Goal: Information Seeking & Learning: Understand process/instructions

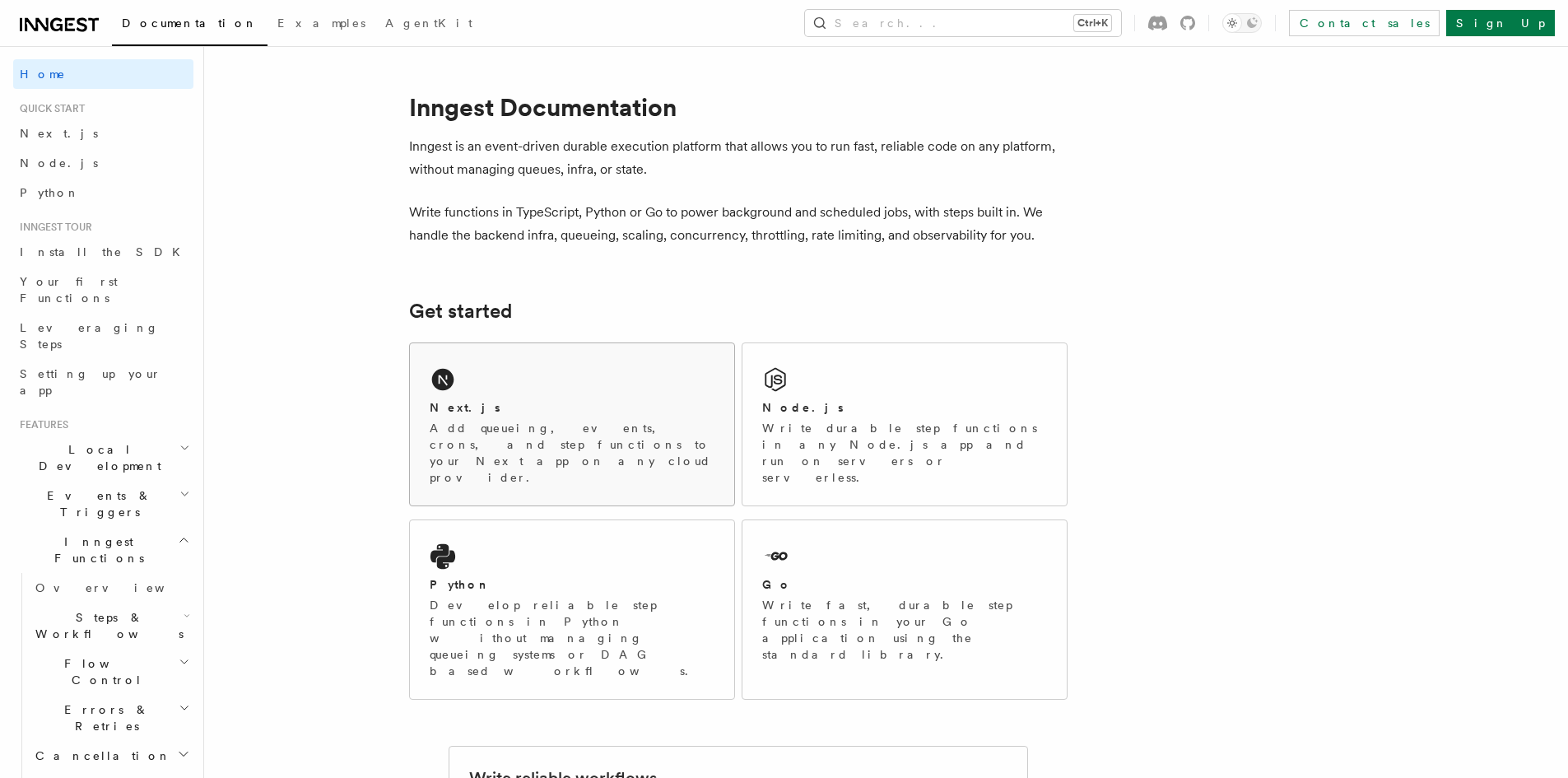
click at [593, 381] on div "Next.js Add queueing, events, crons, and step functions to your Next app on any…" at bounding box center [571, 424] width 324 height 163
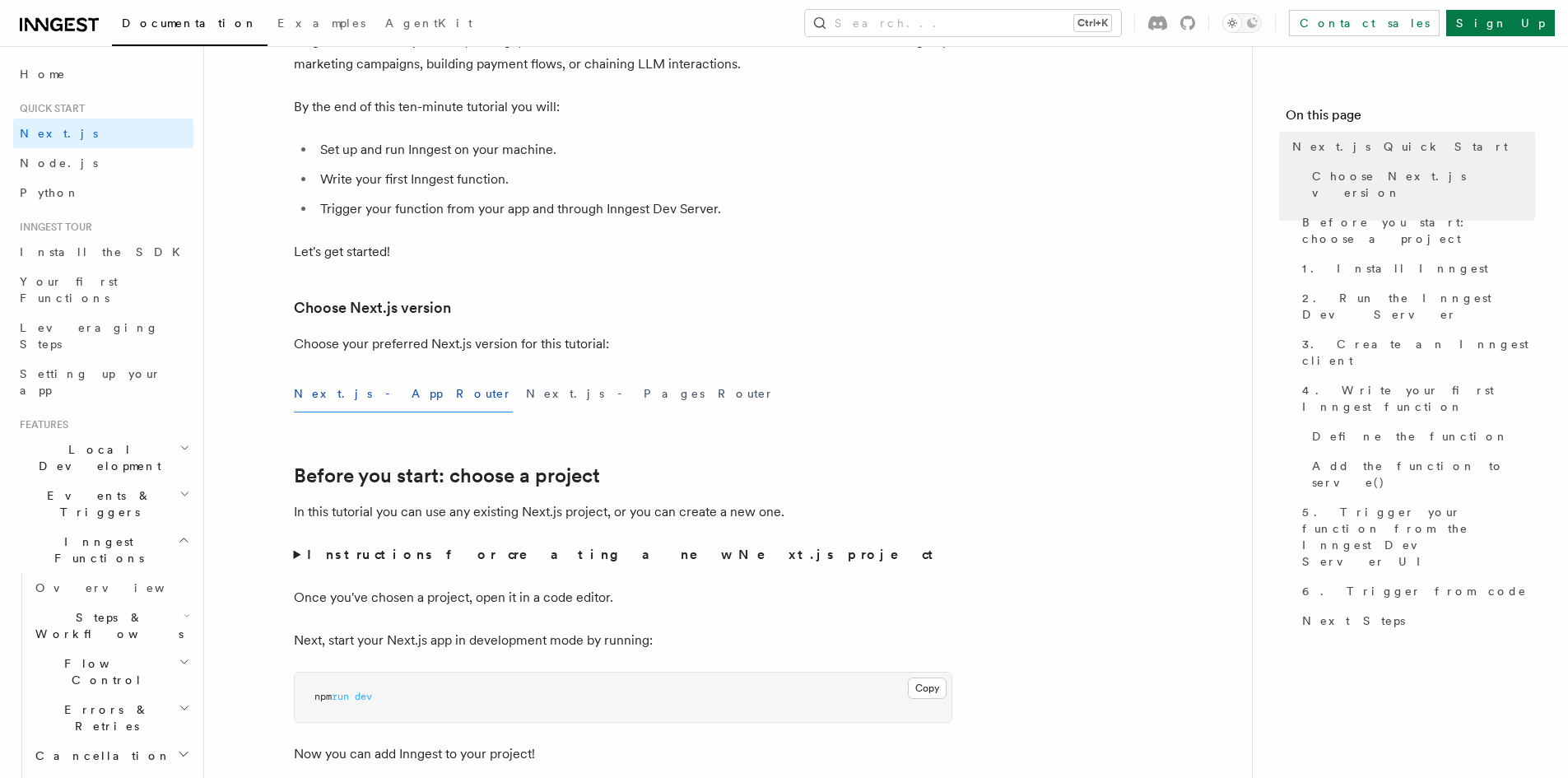
scroll to position [247, 0]
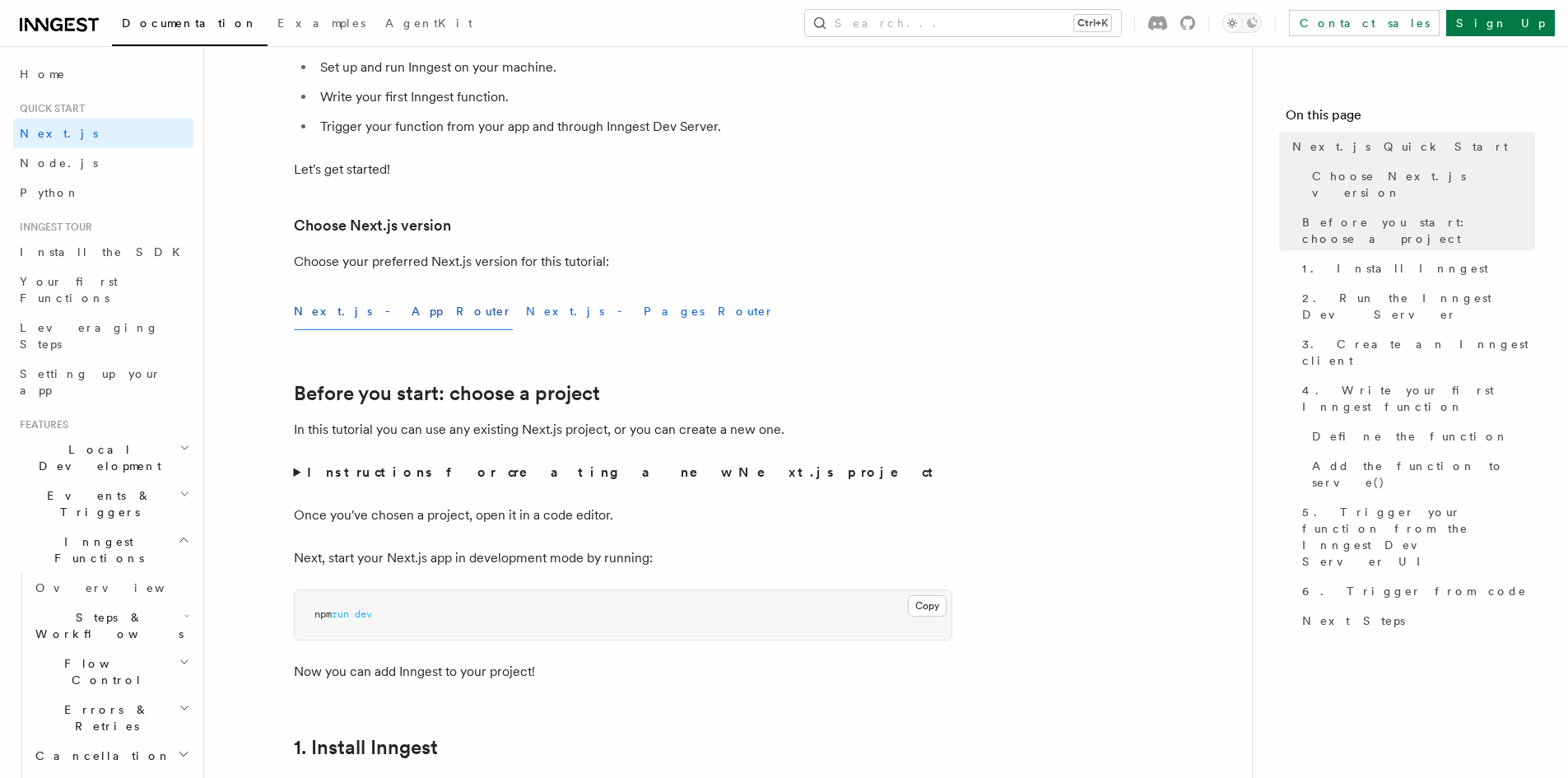
click at [526, 310] on button "Next.js - Pages Router" at bounding box center [650, 311] width 248 height 37
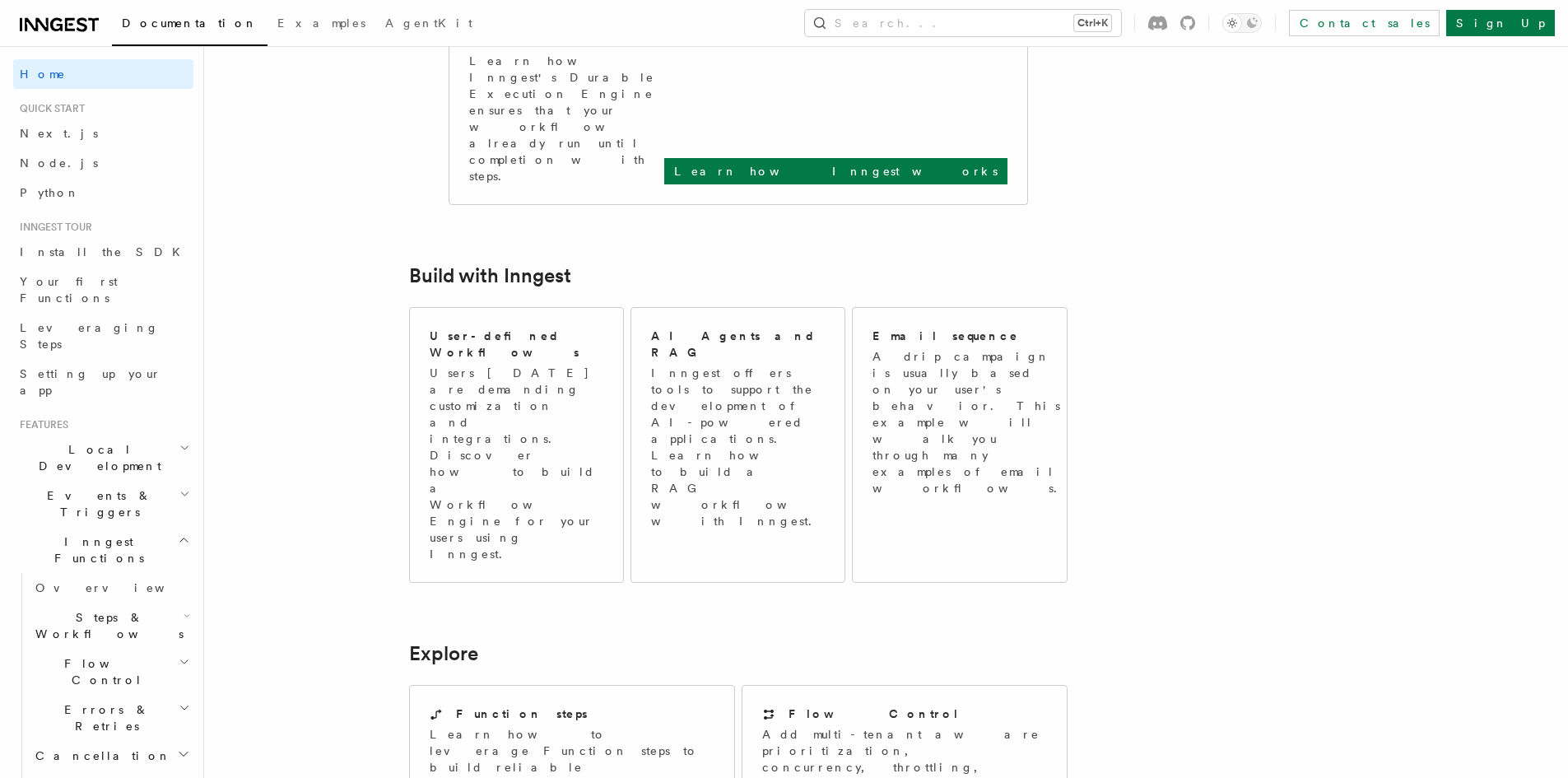
scroll to position [988, 0]
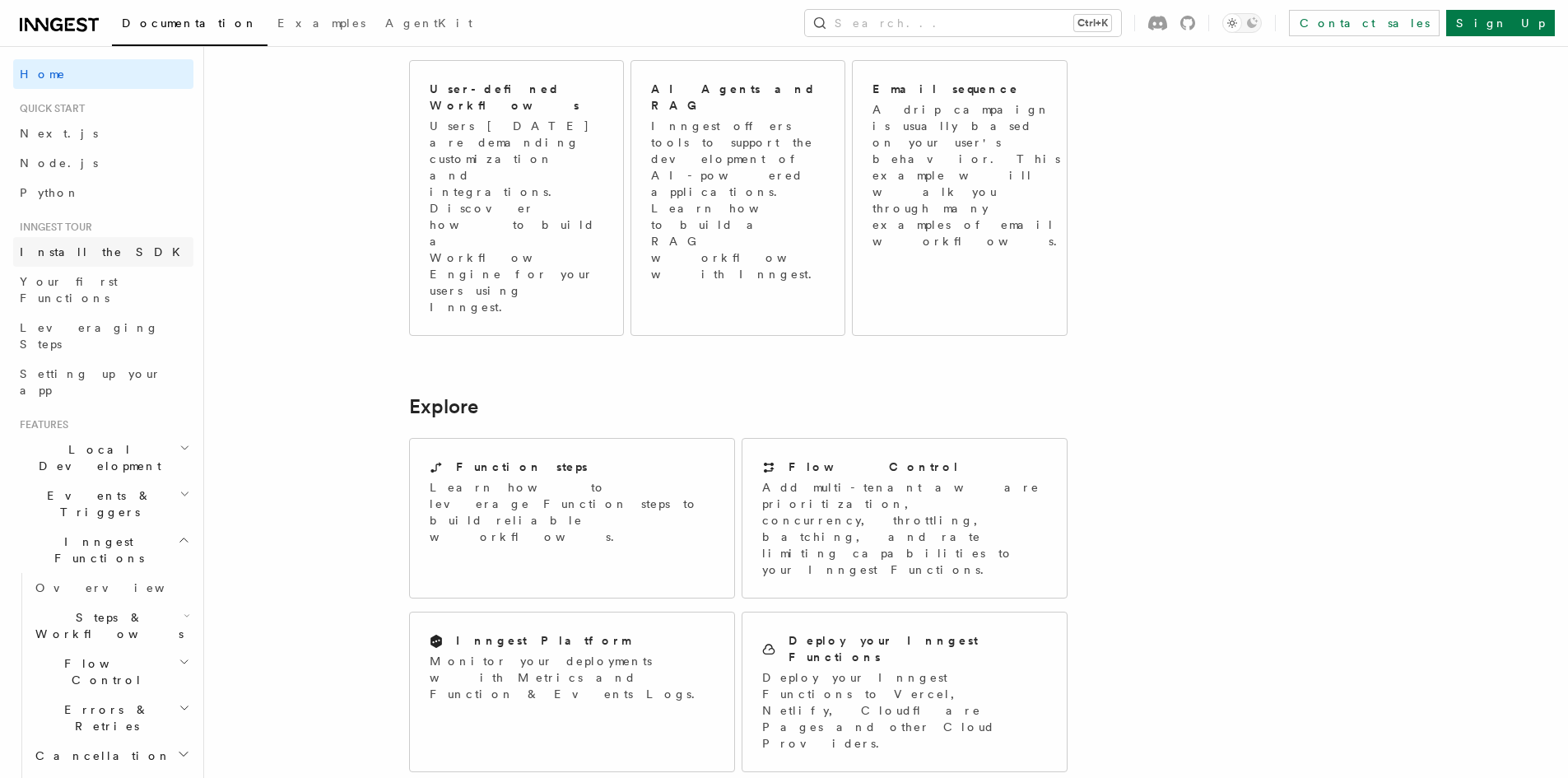
click at [79, 252] on span "Install the SDK" at bounding box center [104, 252] width 171 height 13
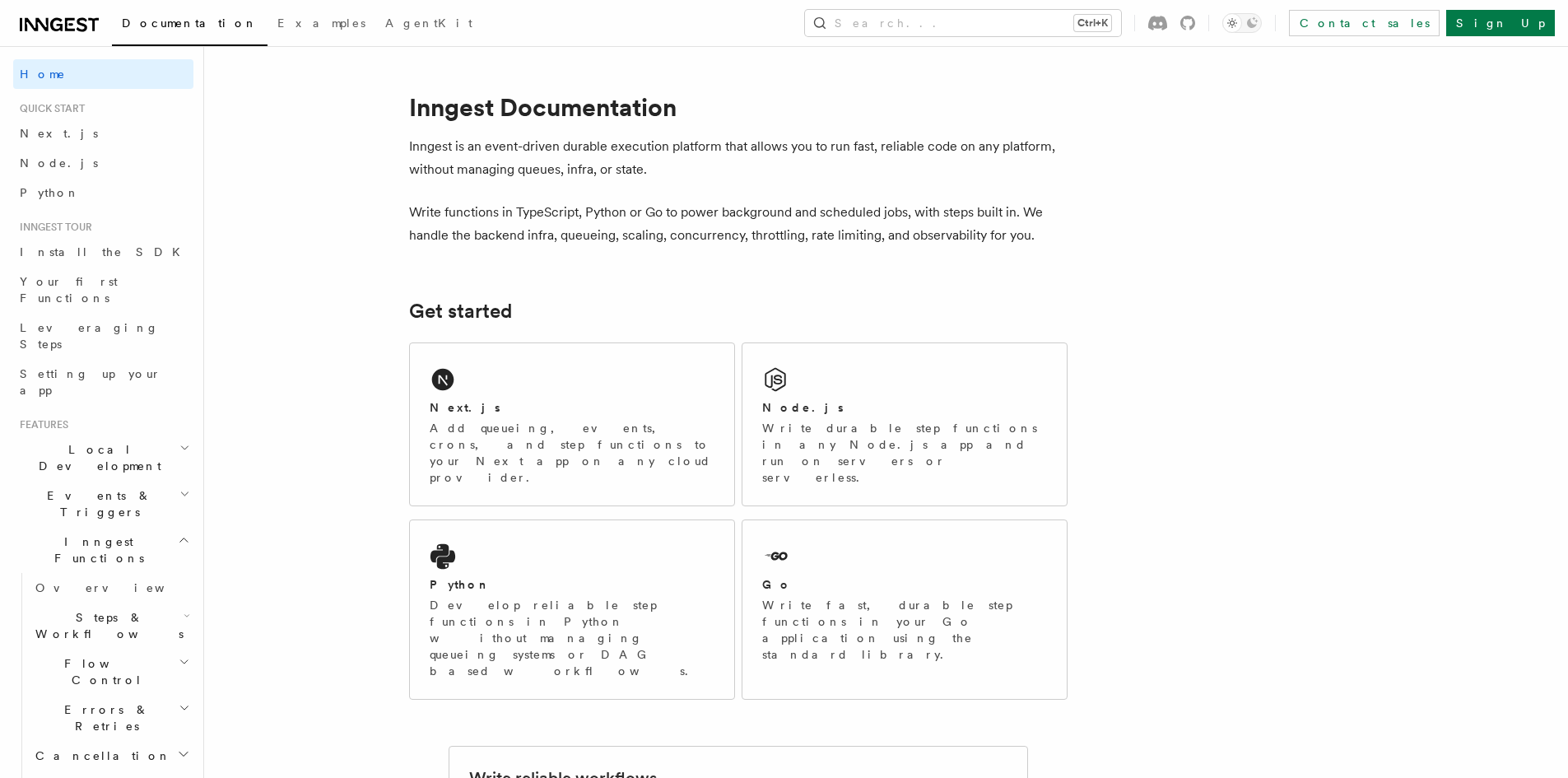
scroll to position [988, 0]
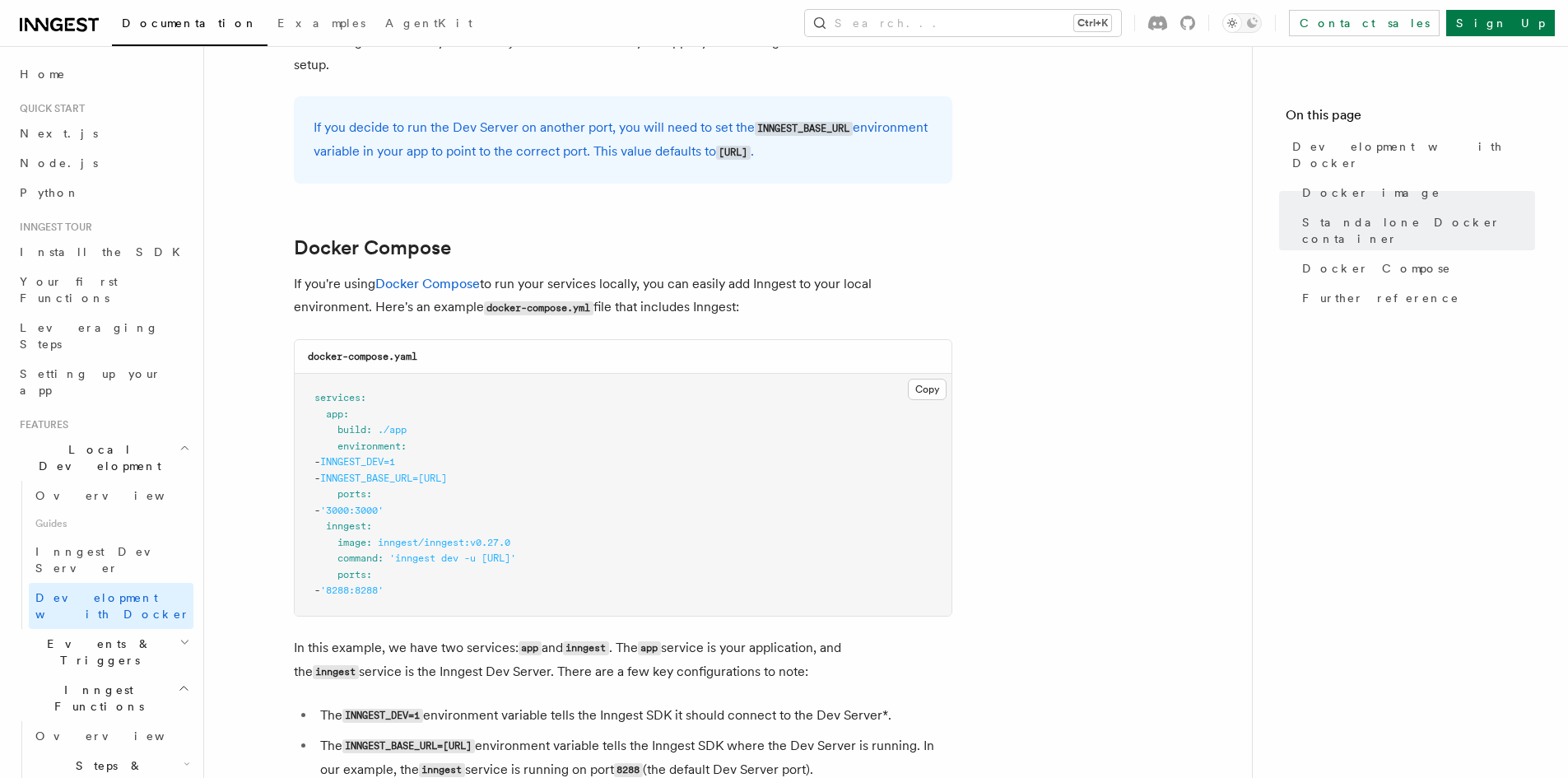
scroll to position [1070, 0]
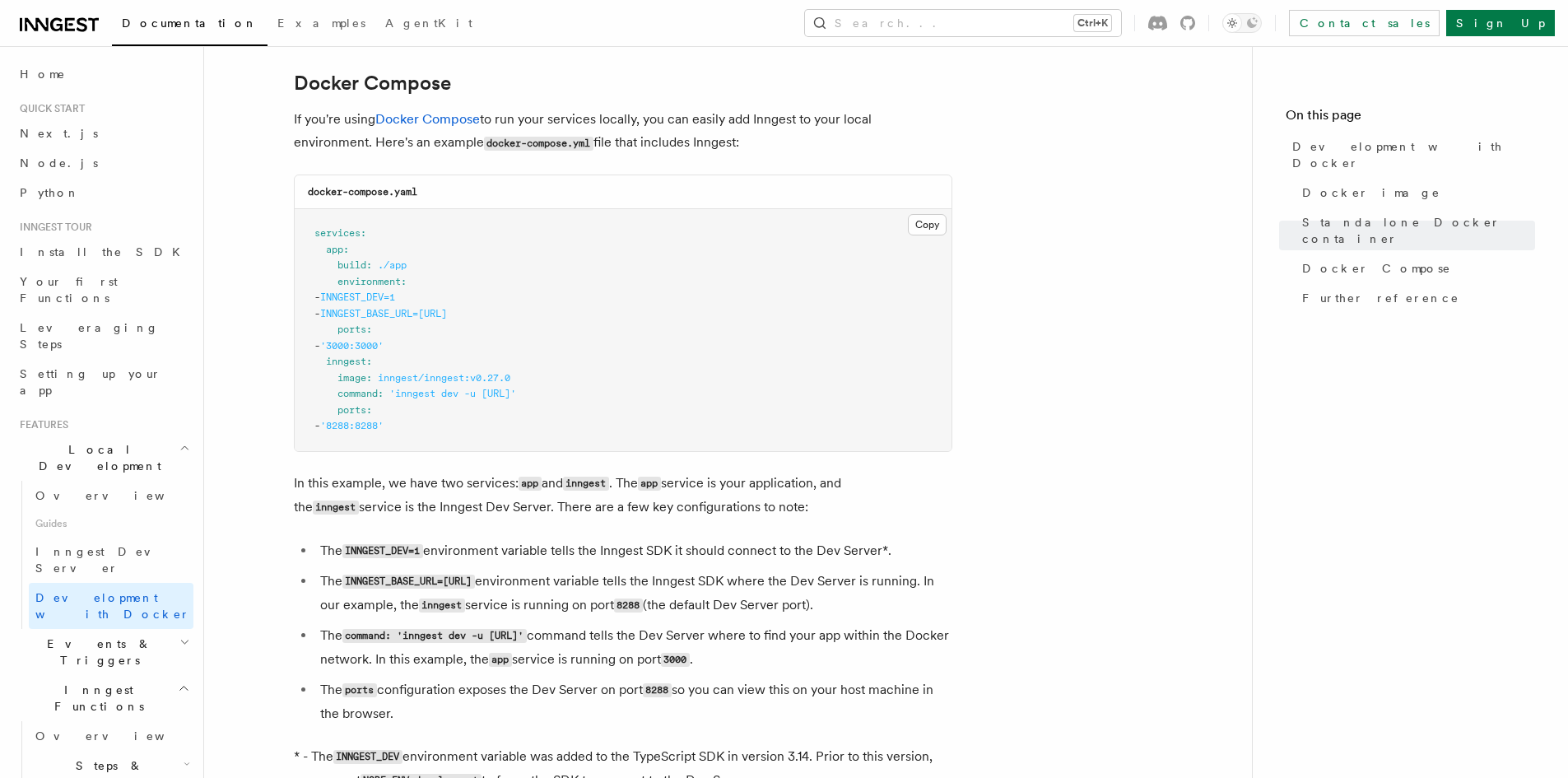
click at [388, 457] on article "Features Local Development Development with Docker Inngest provides a Docker im…" at bounding box center [728, 175] width 995 height 2346
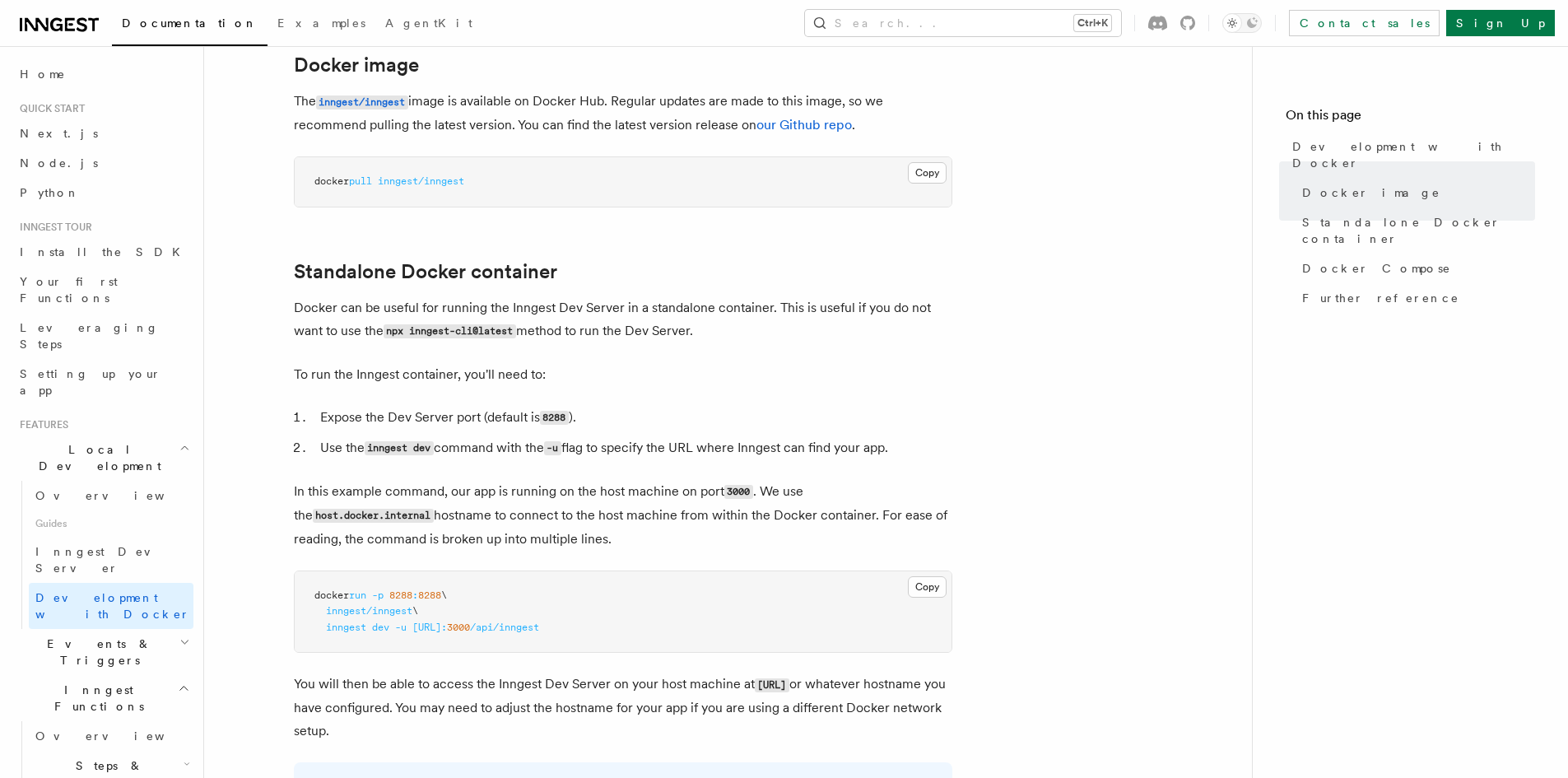
scroll to position [0, 0]
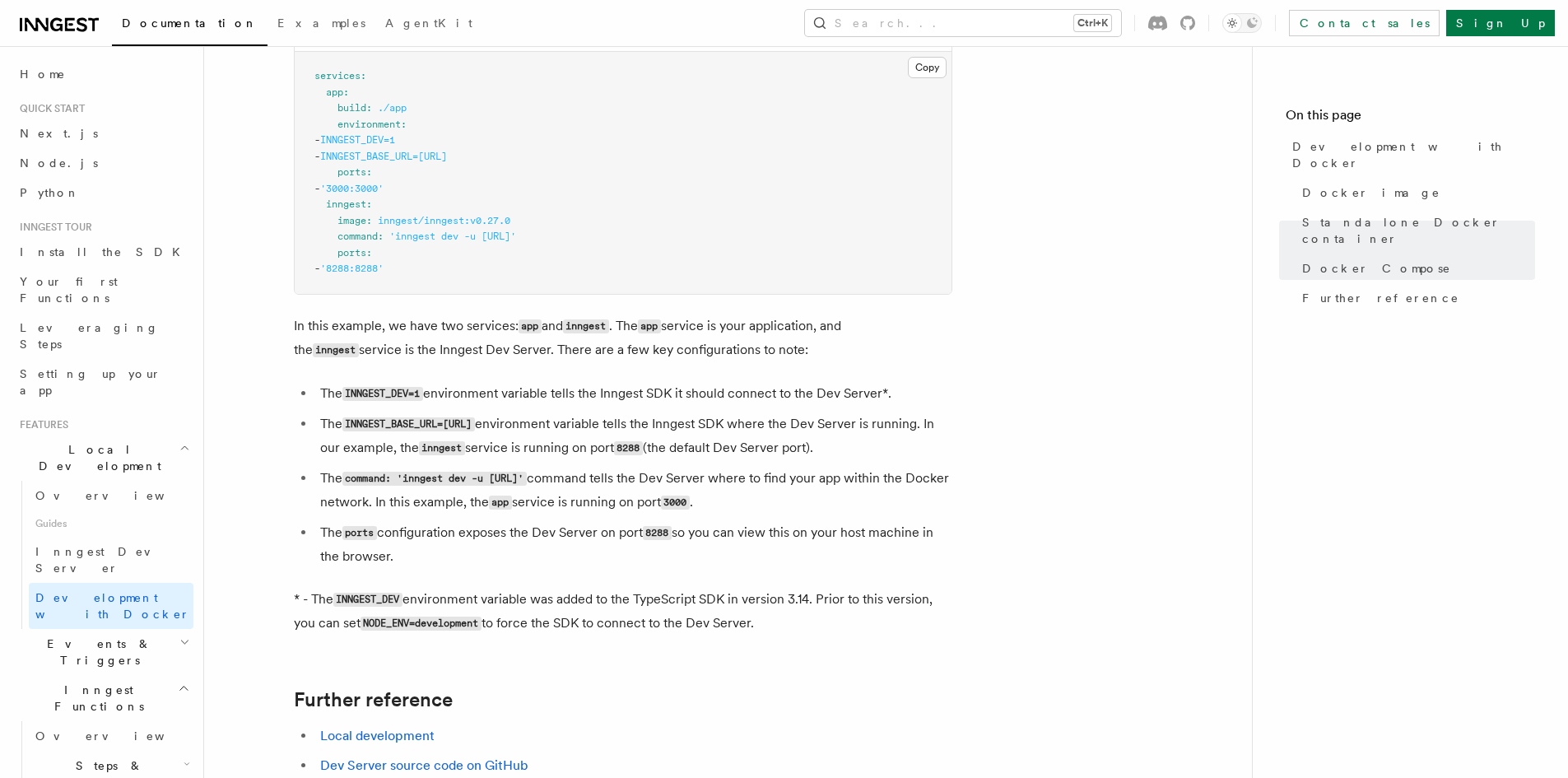
scroll to position [1063, 0]
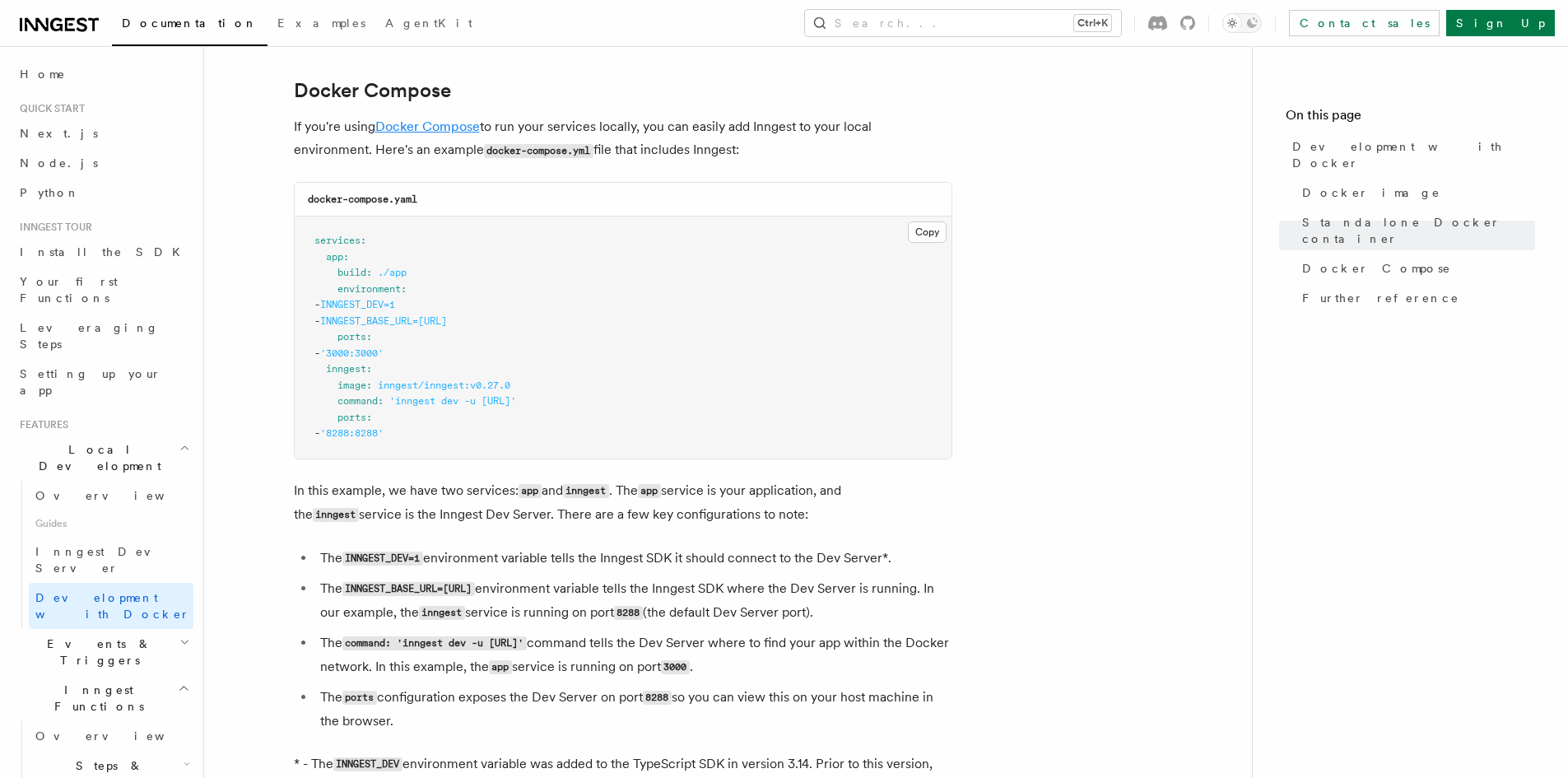
click at [394, 125] on link "Docker Compose" at bounding box center [427, 127] width 104 height 16
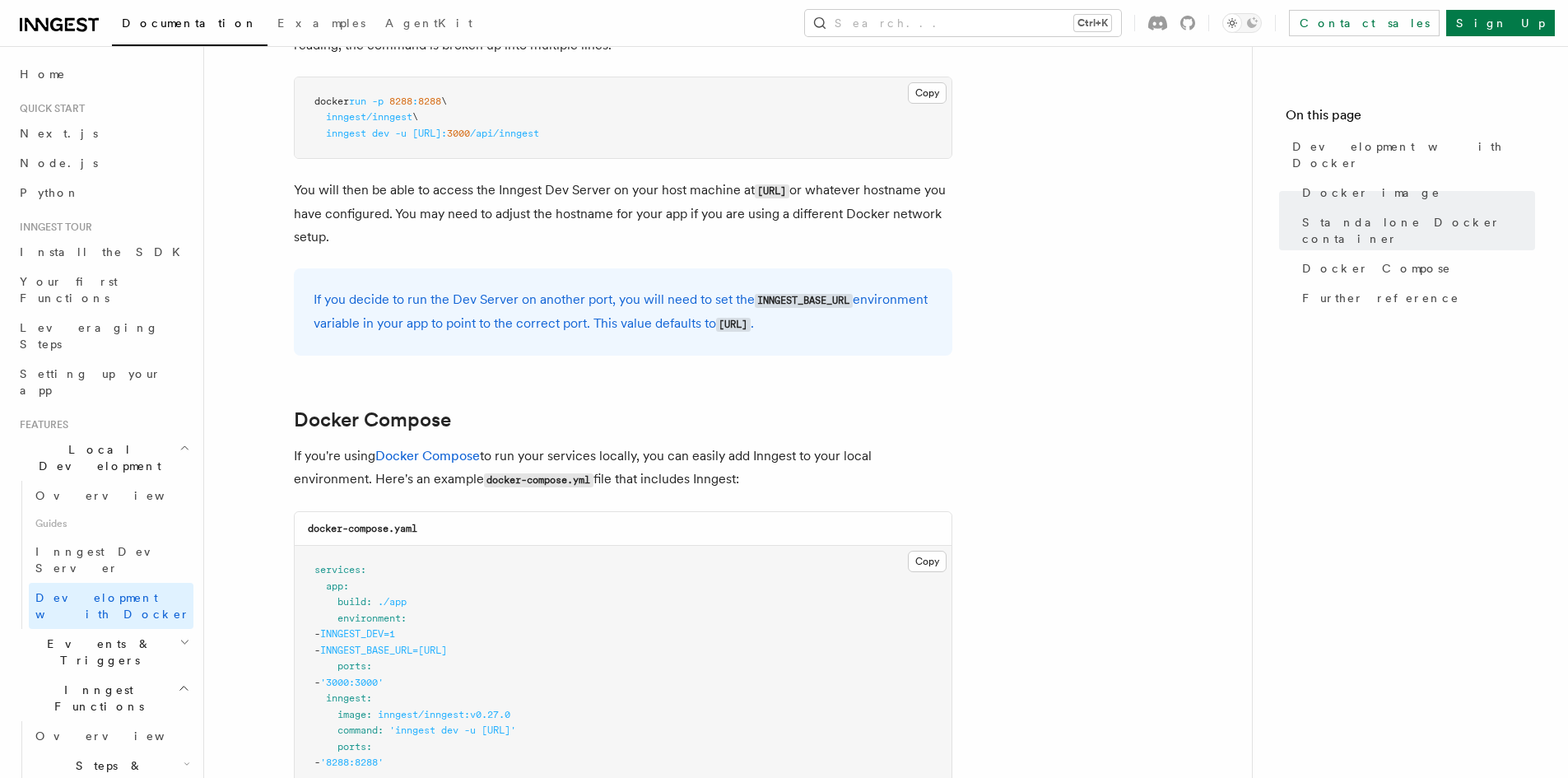
scroll to position [1145, 0]
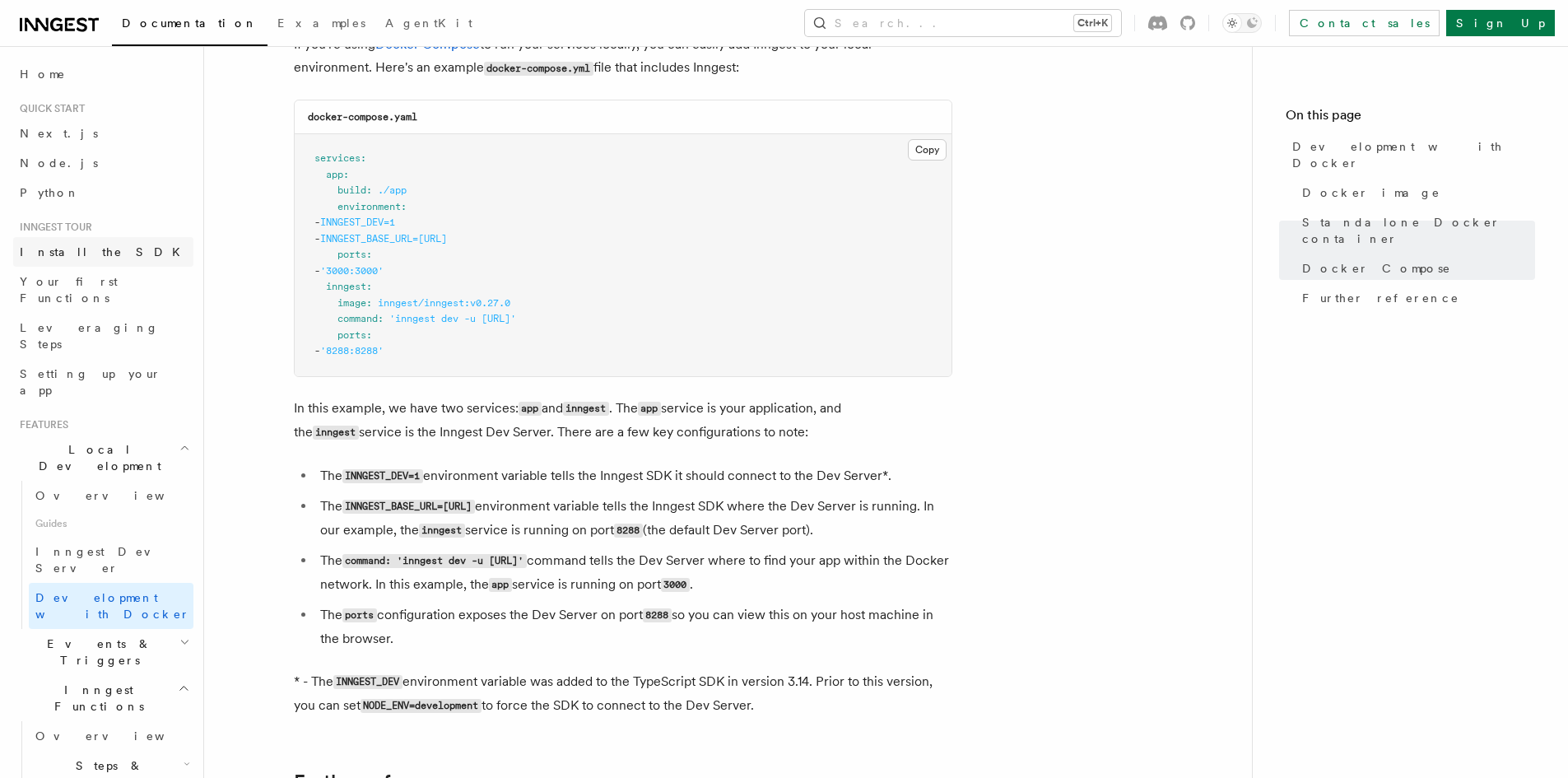
click at [84, 255] on span "Install the SDK" at bounding box center [104, 252] width 171 height 13
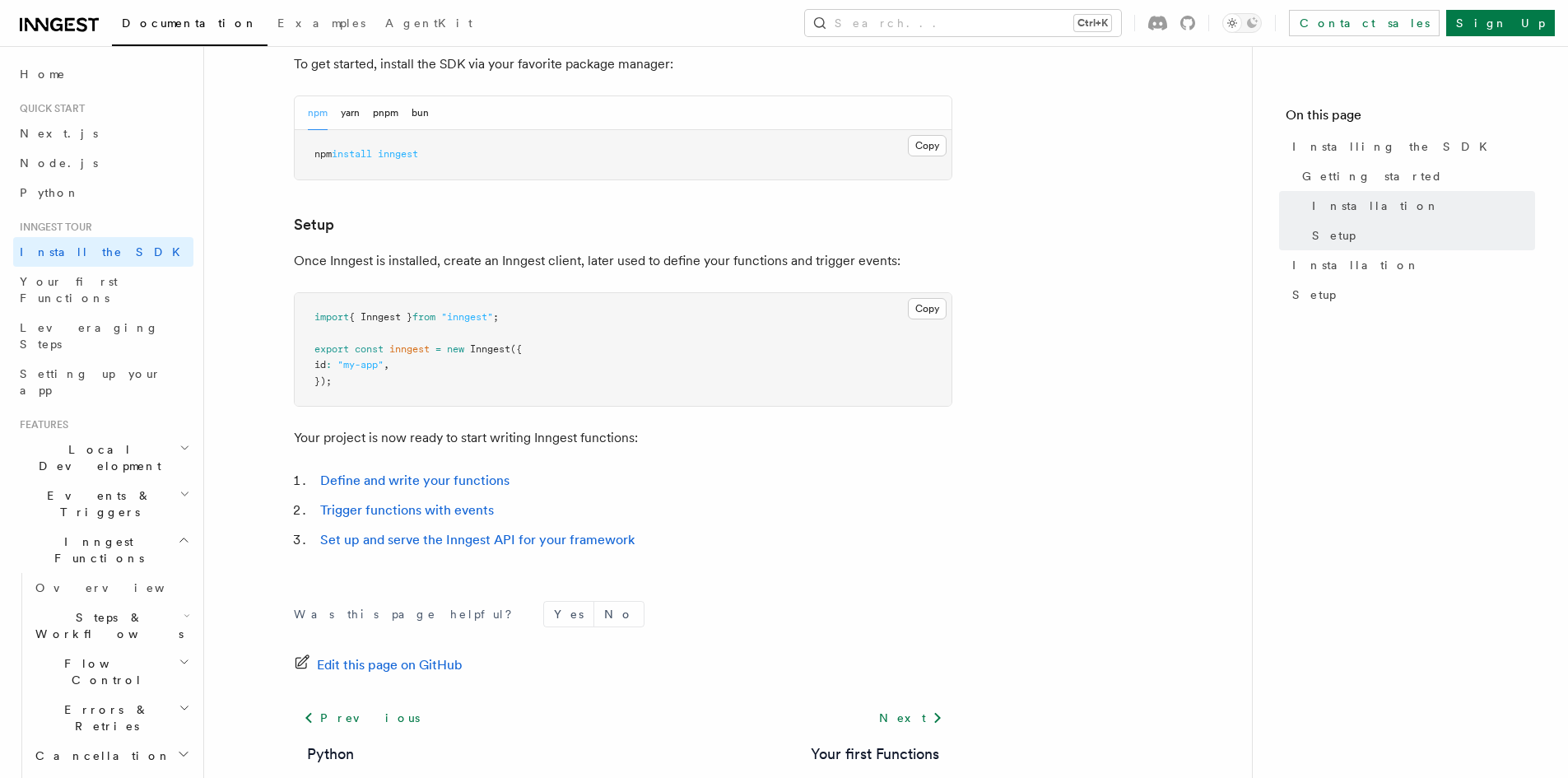
scroll to position [591, 0]
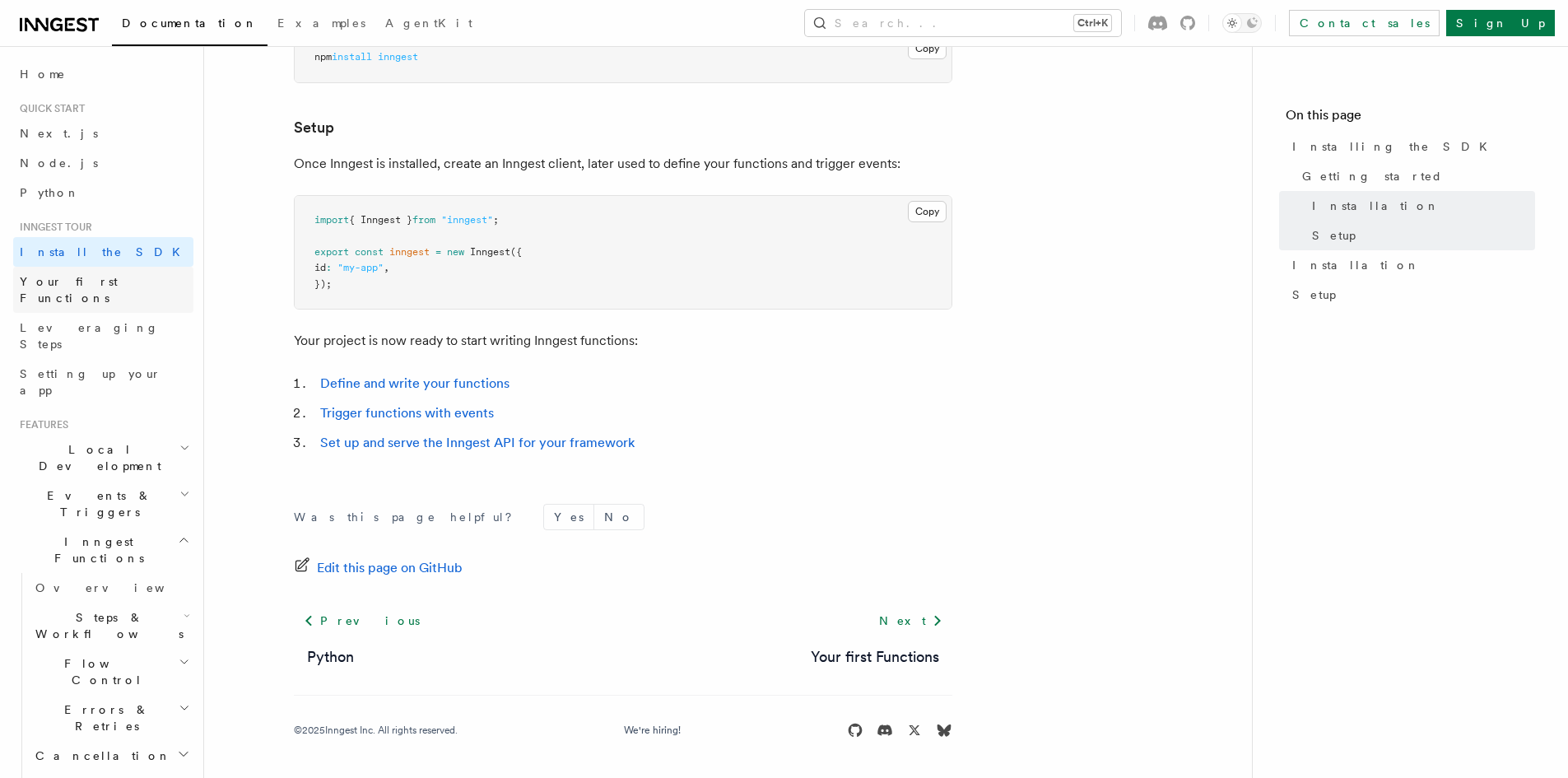
click at [101, 278] on span "Your first Functions" at bounding box center [69, 289] width 98 height 29
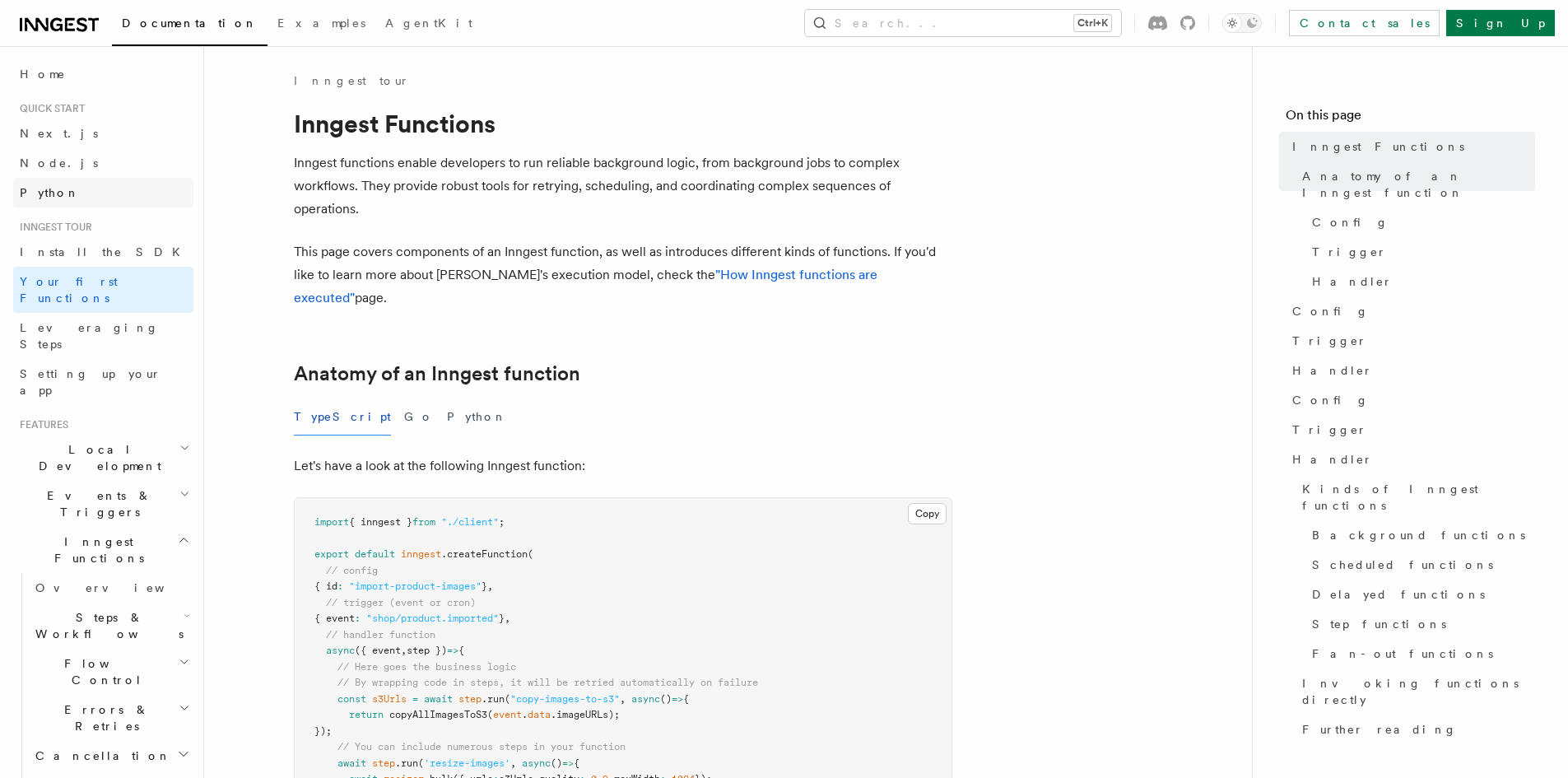
click at [91, 190] on link "Python" at bounding box center [104, 192] width 180 height 29
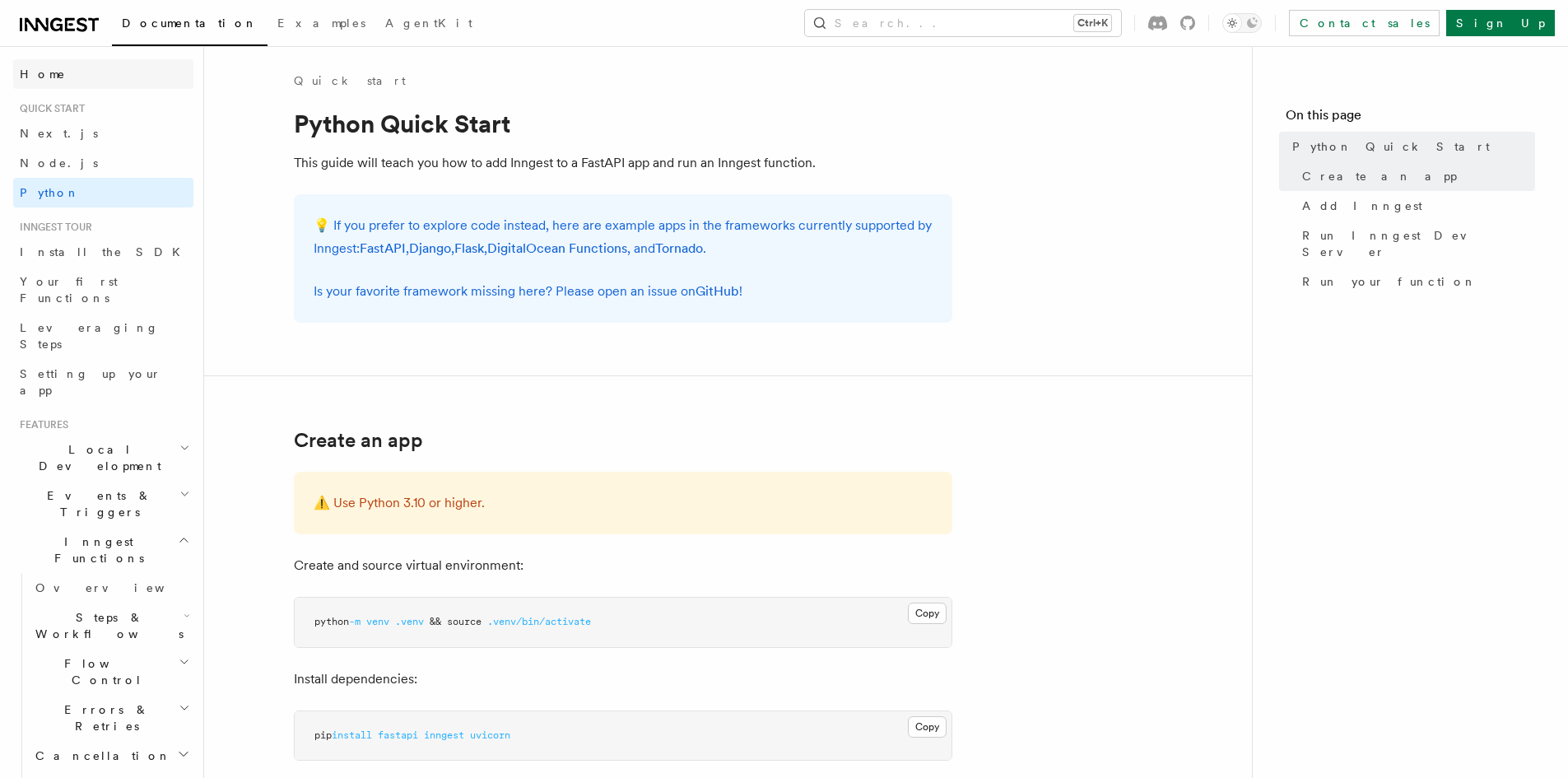
click at [77, 84] on link "Home" at bounding box center [104, 73] width 180 height 29
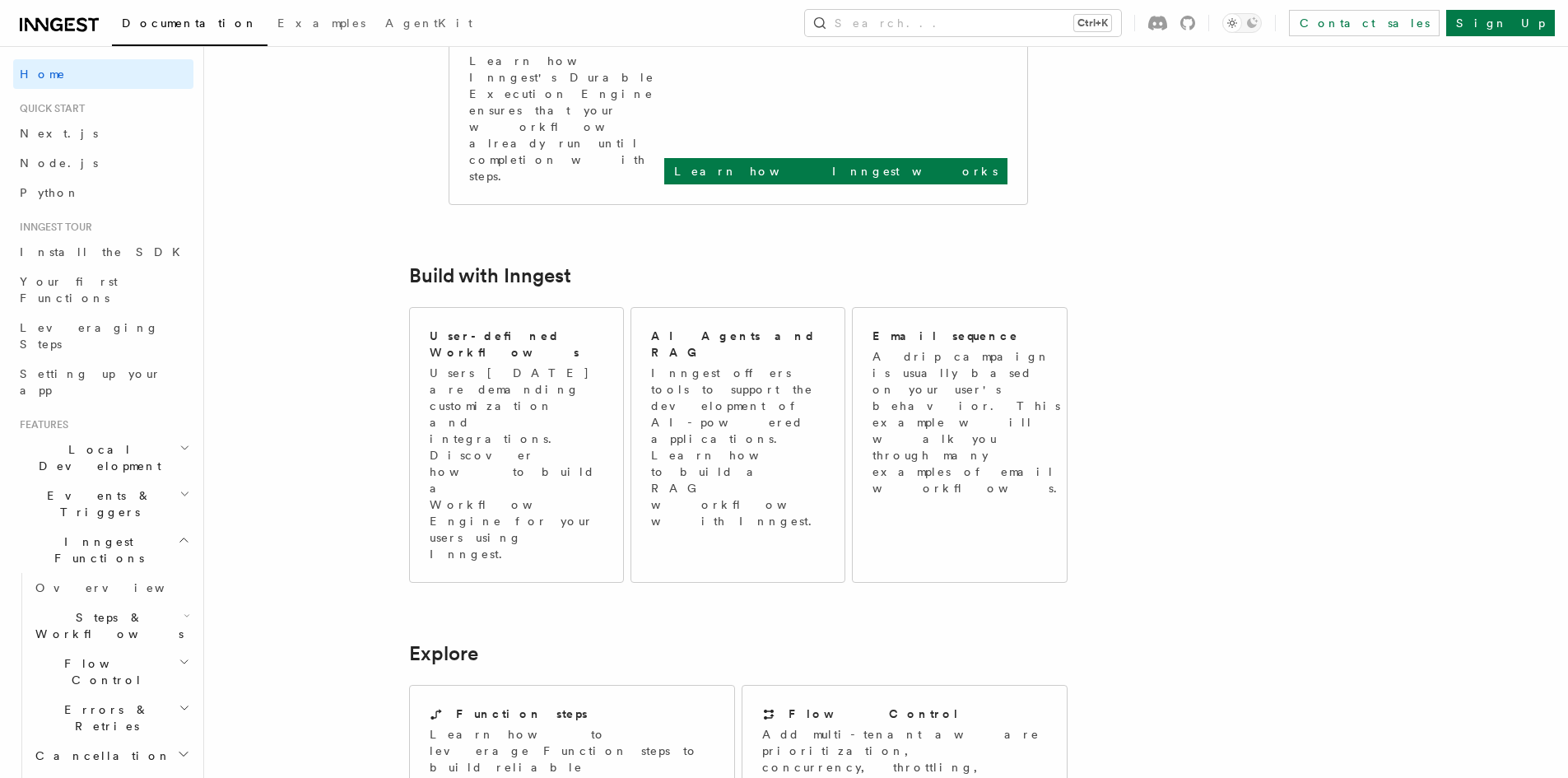
scroll to position [247, 0]
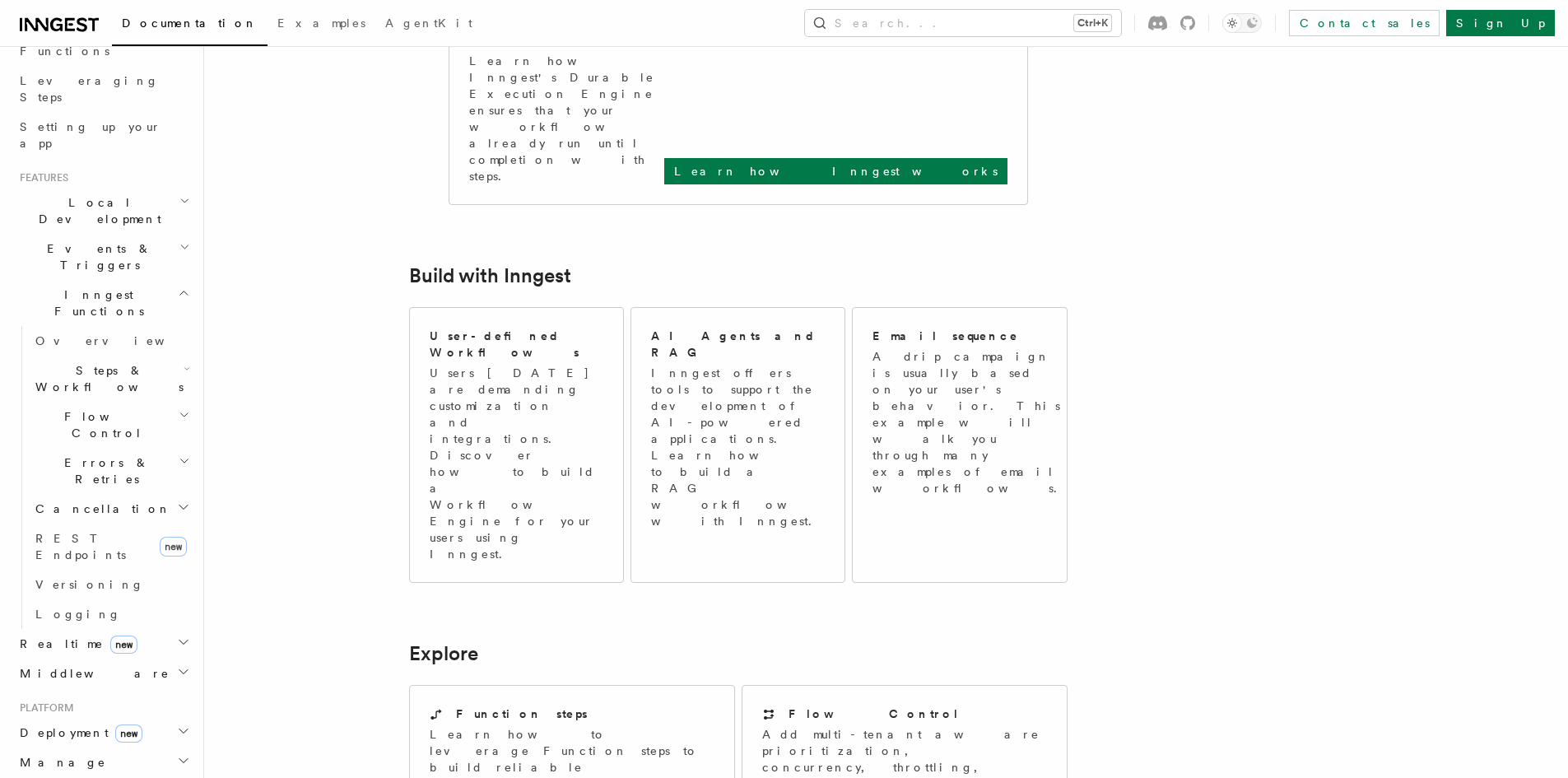
click at [115, 724] on span "new" at bounding box center [129, 733] width 27 height 18
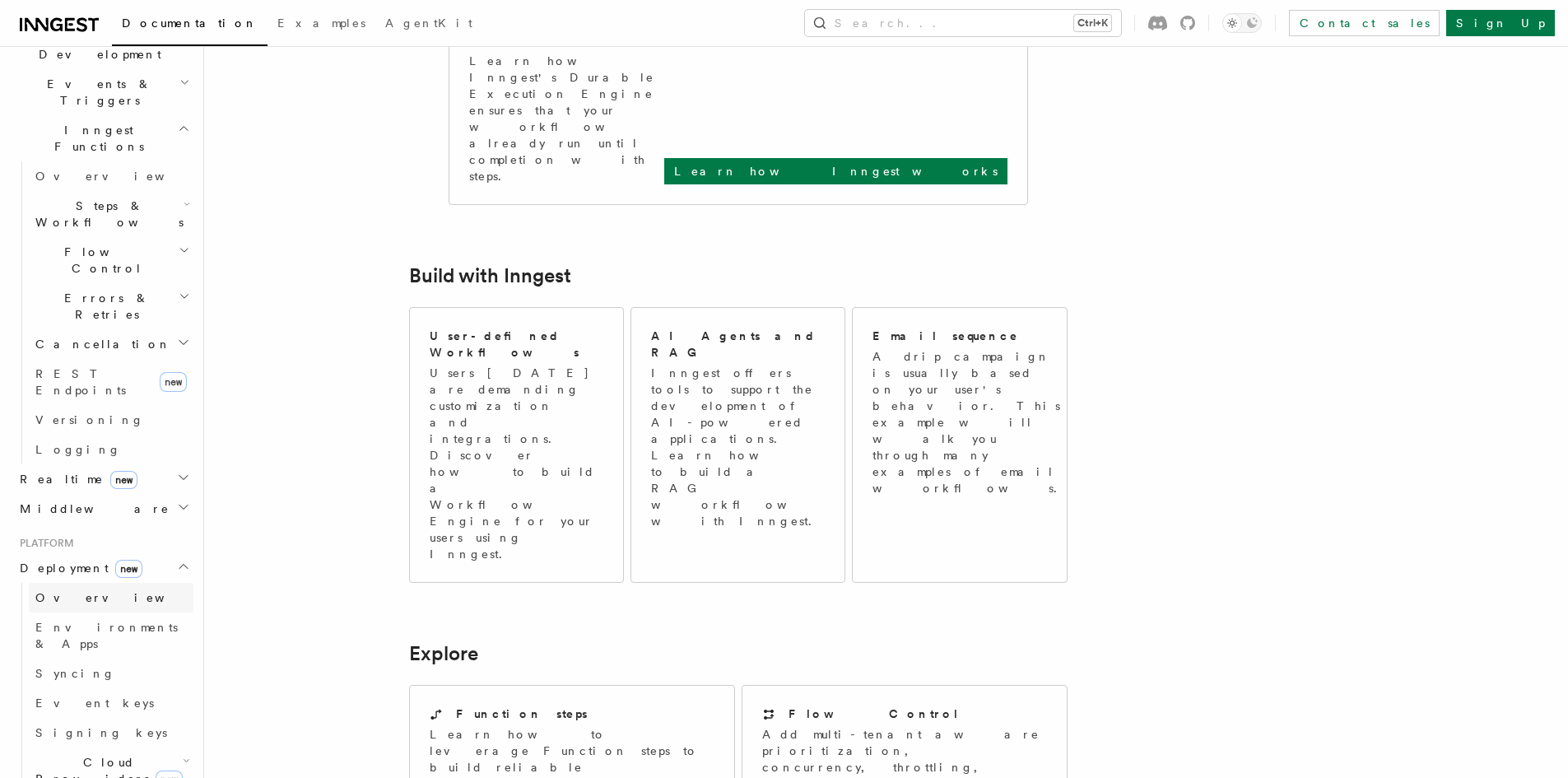
click at [84, 591] on span "Overview" at bounding box center [121, 598] width 170 height 13
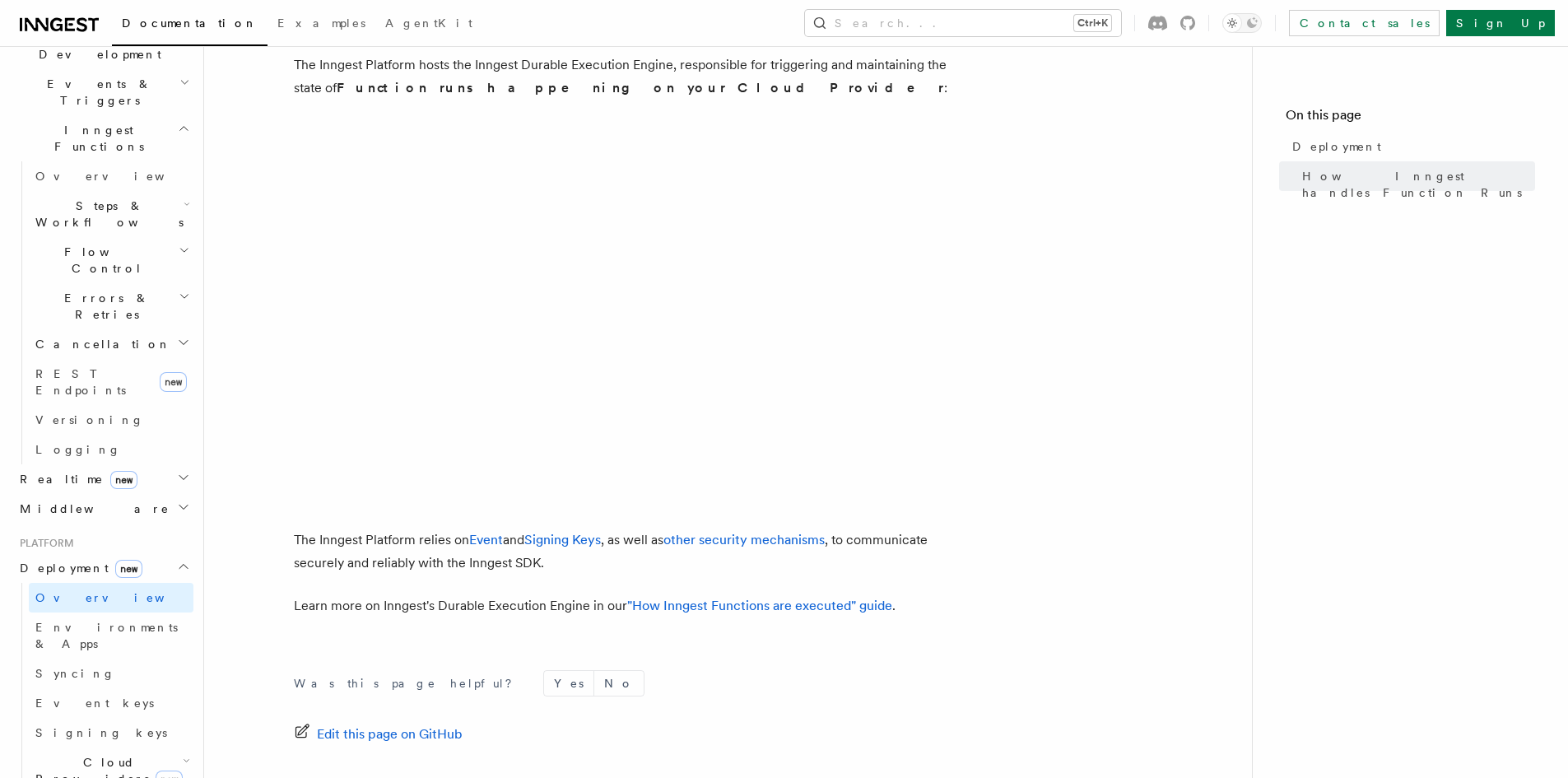
scroll to position [718, 0]
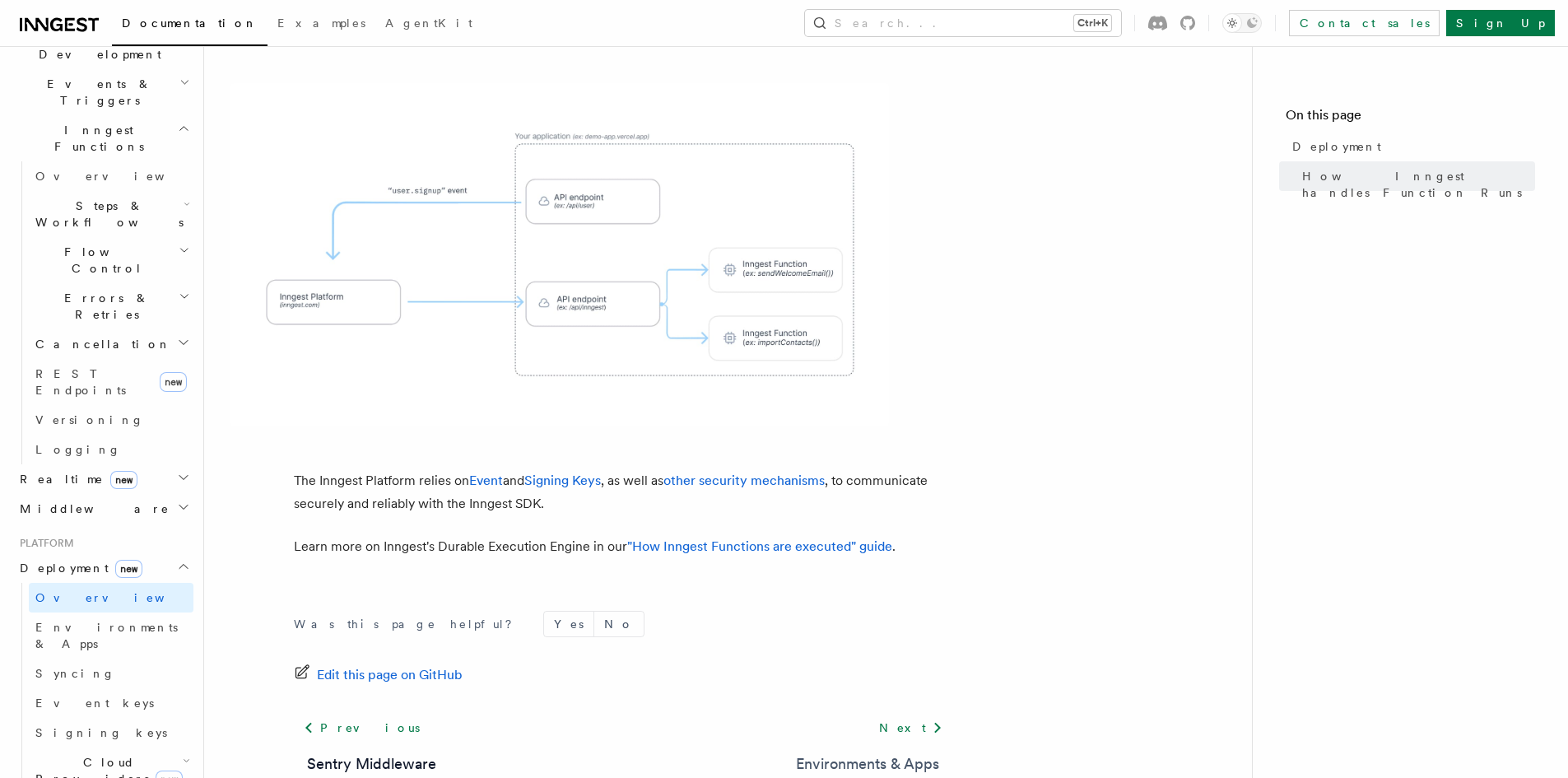
click at [888, 753] on link "Environments & Apps" at bounding box center [867, 765] width 143 height 23
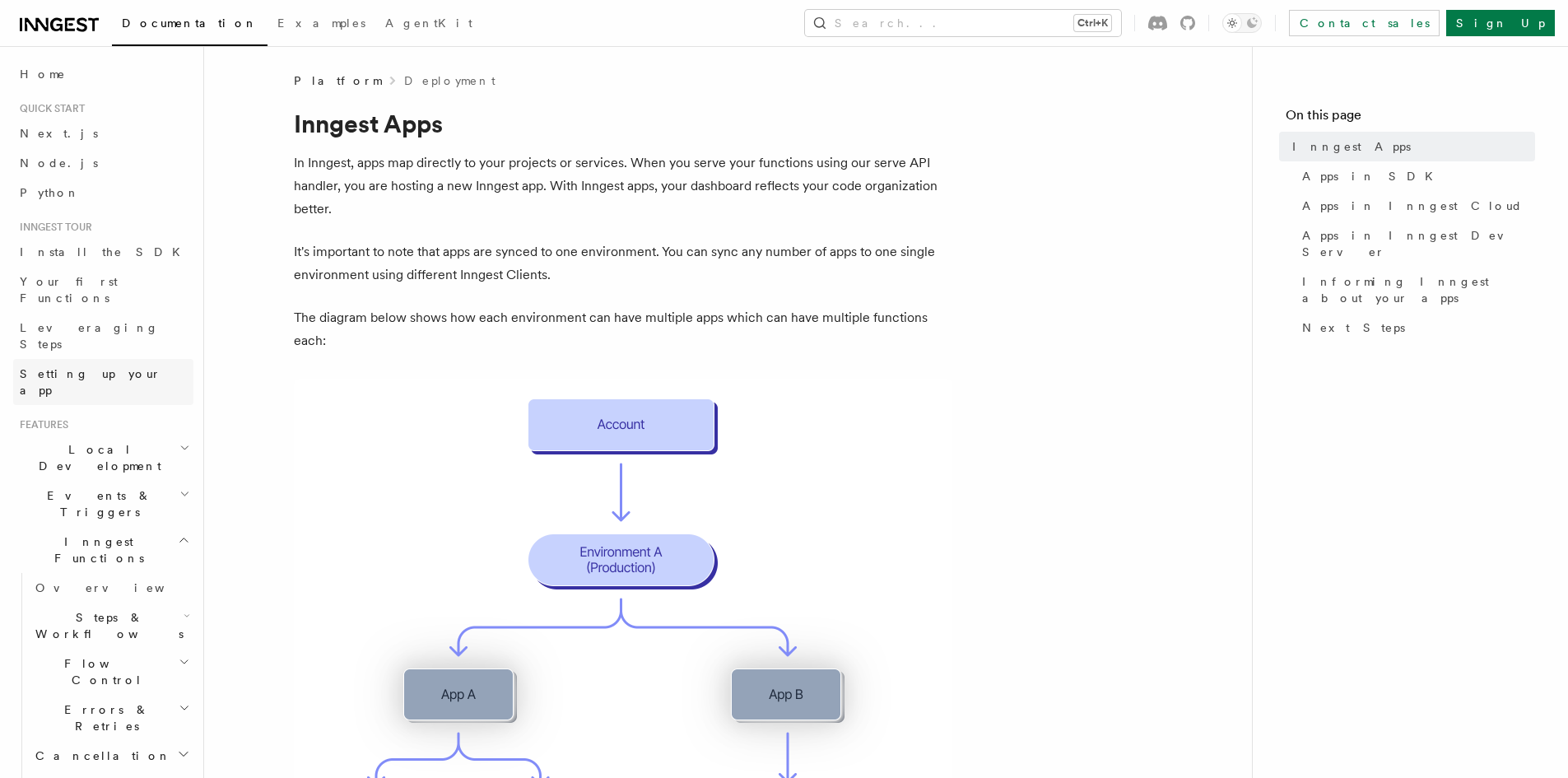
click at [79, 367] on span "Setting up your app" at bounding box center [90, 381] width 142 height 29
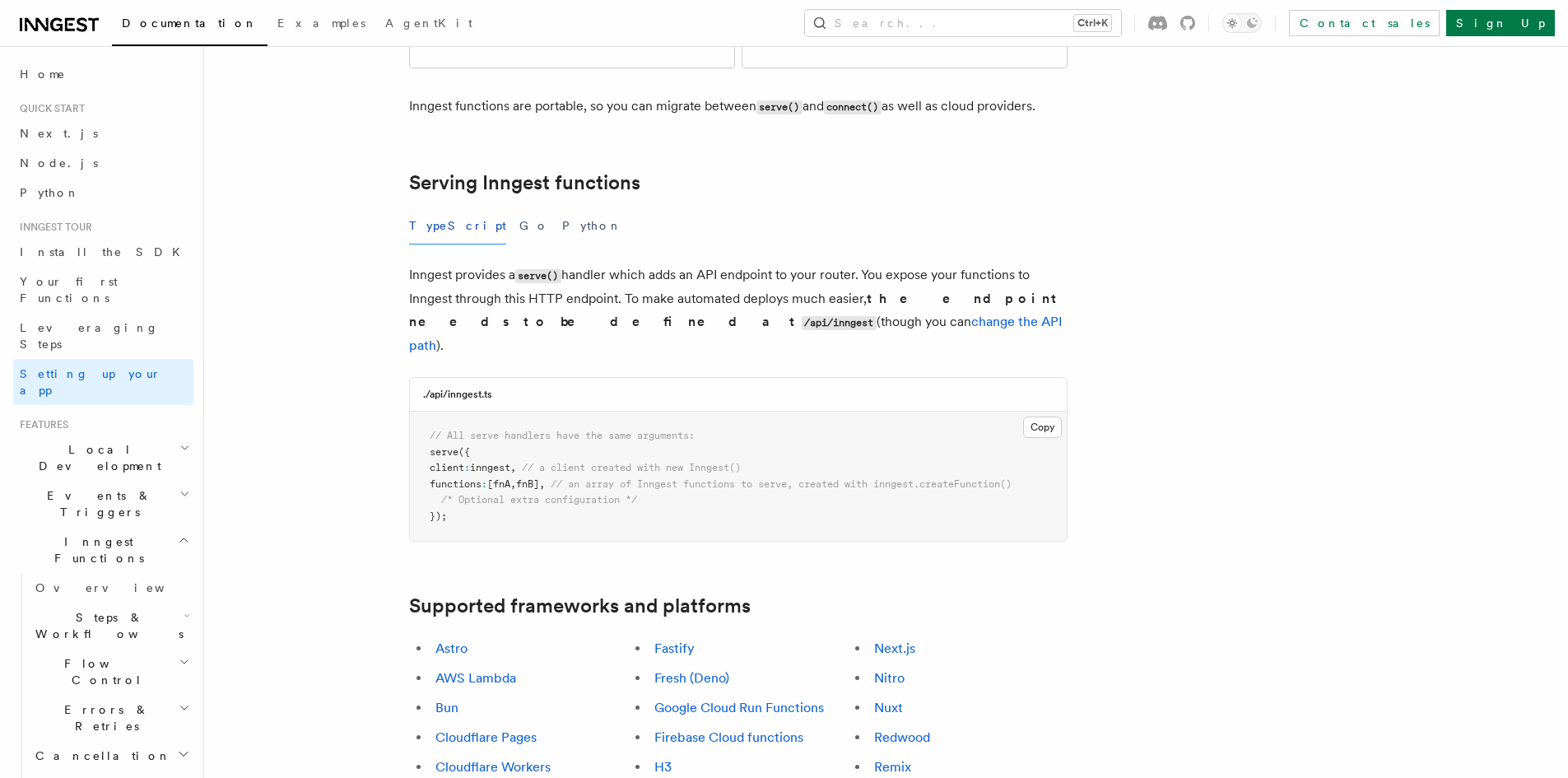
scroll to position [741, 0]
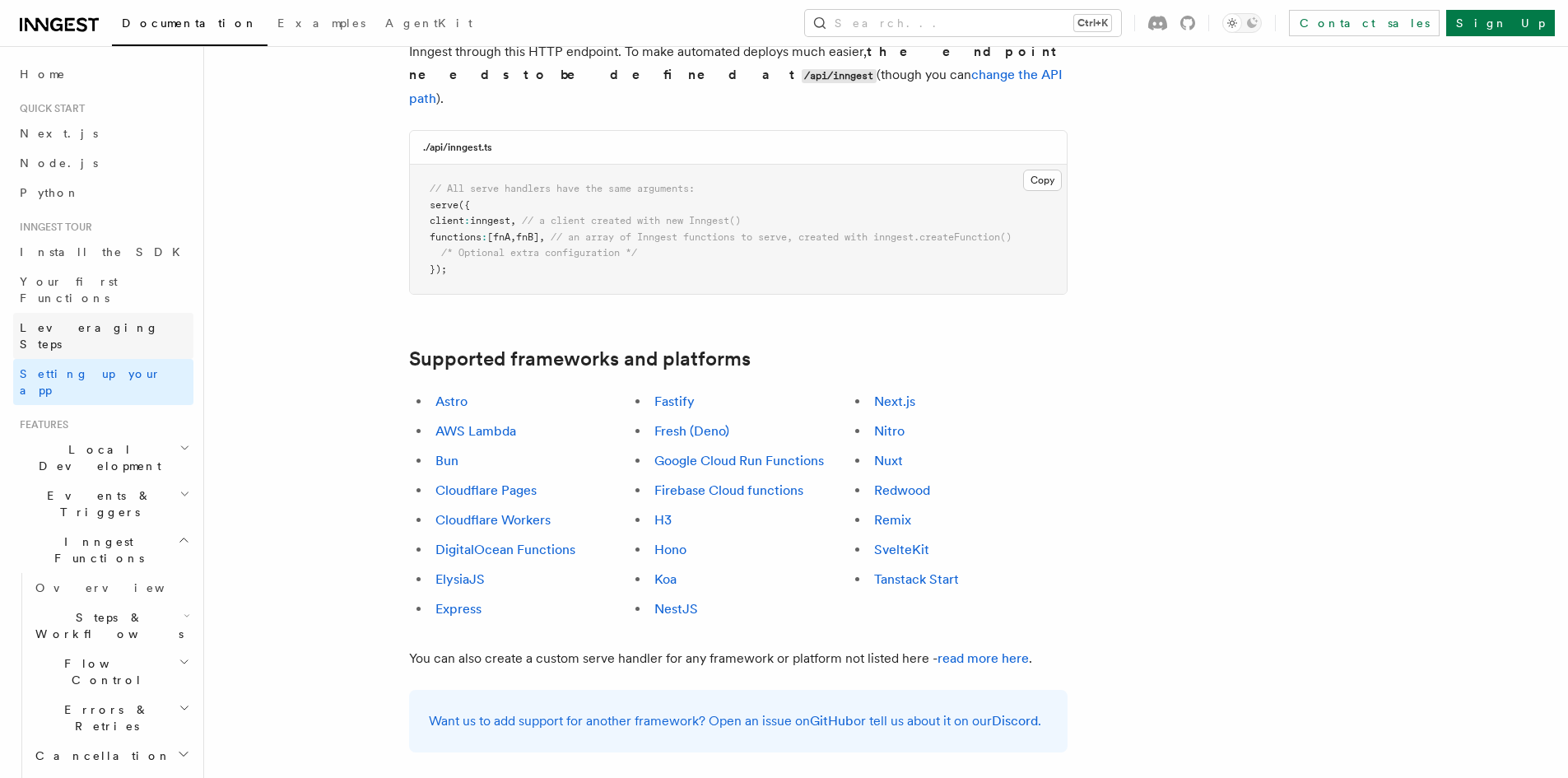
click at [93, 321] on span "Leveraging Steps" at bounding box center [89, 335] width 139 height 29
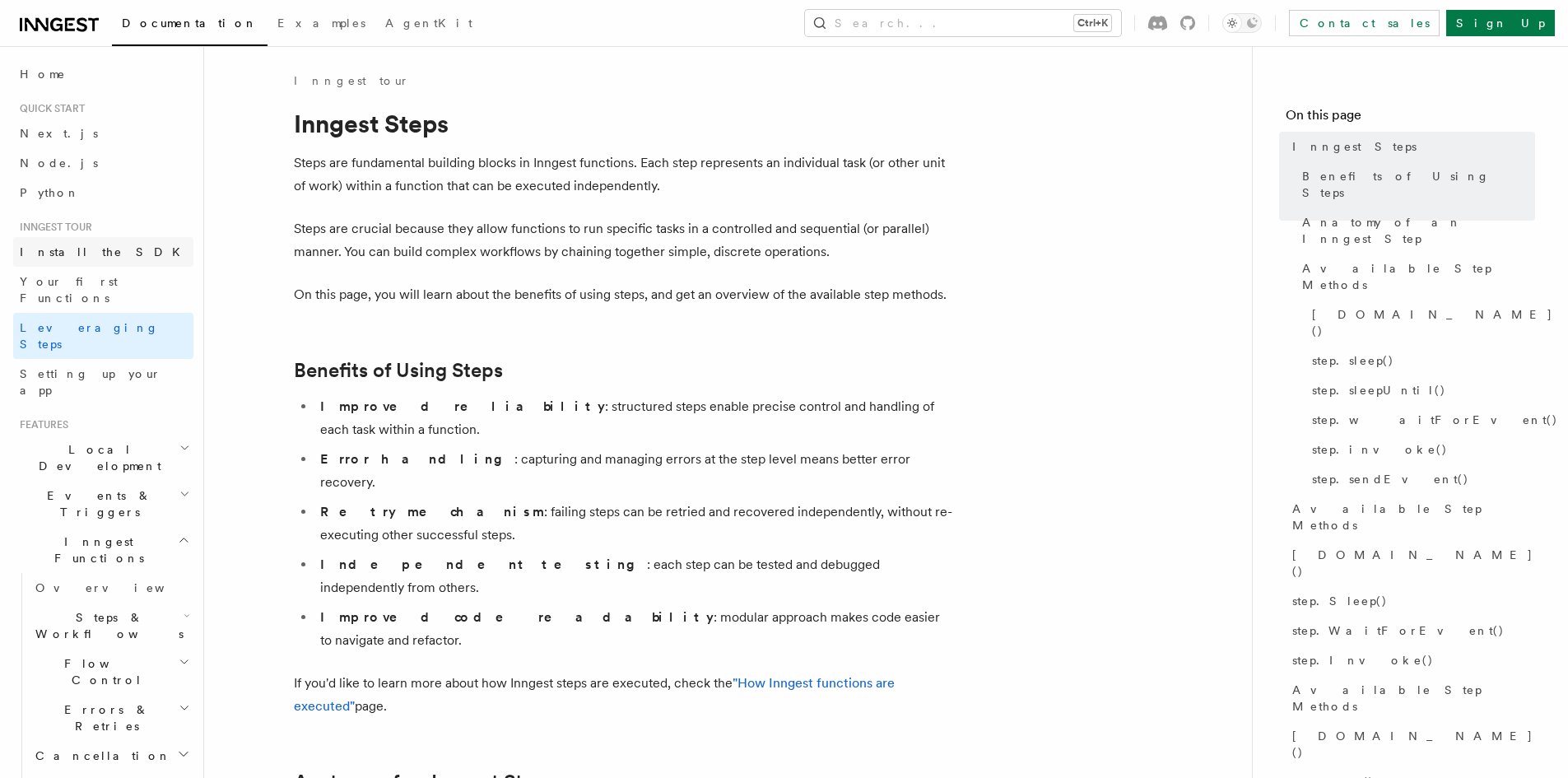
click at [95, 262] on link "Install the SDK" at bounding box center [104, 251] width 180 height 29
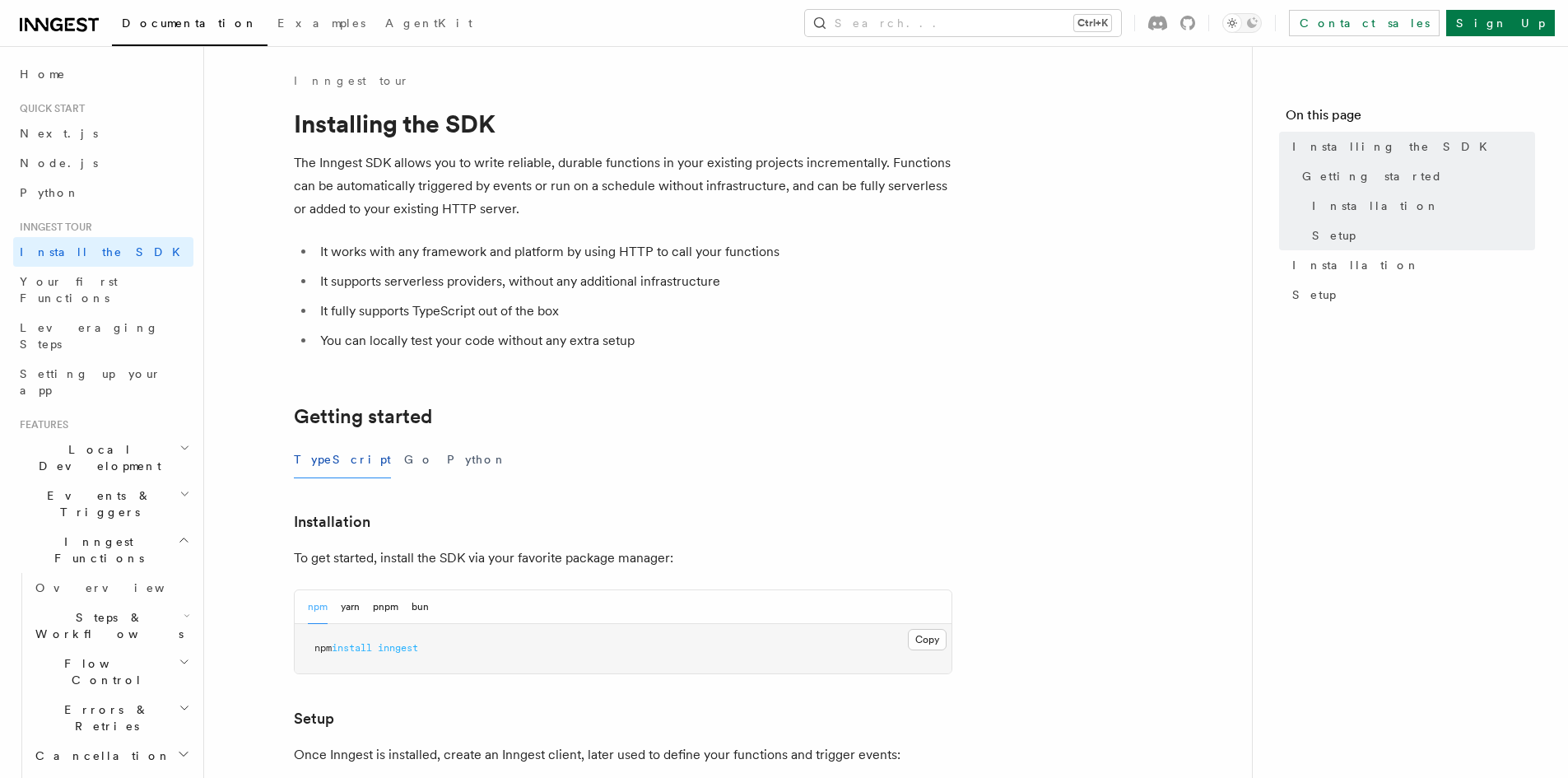
click at [112, 527] on h2 "Inngest Functions" at bounding box center [104, 550] width 180 height 46
click at [111, 481] on h2 "Events & Triggers" at bounding box center [104, 504] width 180 height 46
click at [112, 441] on span "Local Development" at bounding box center [96, 457] width 166 height 33
click at [105, 481] on link "Overview" at bounding box center [111, 495] width 164 height 29
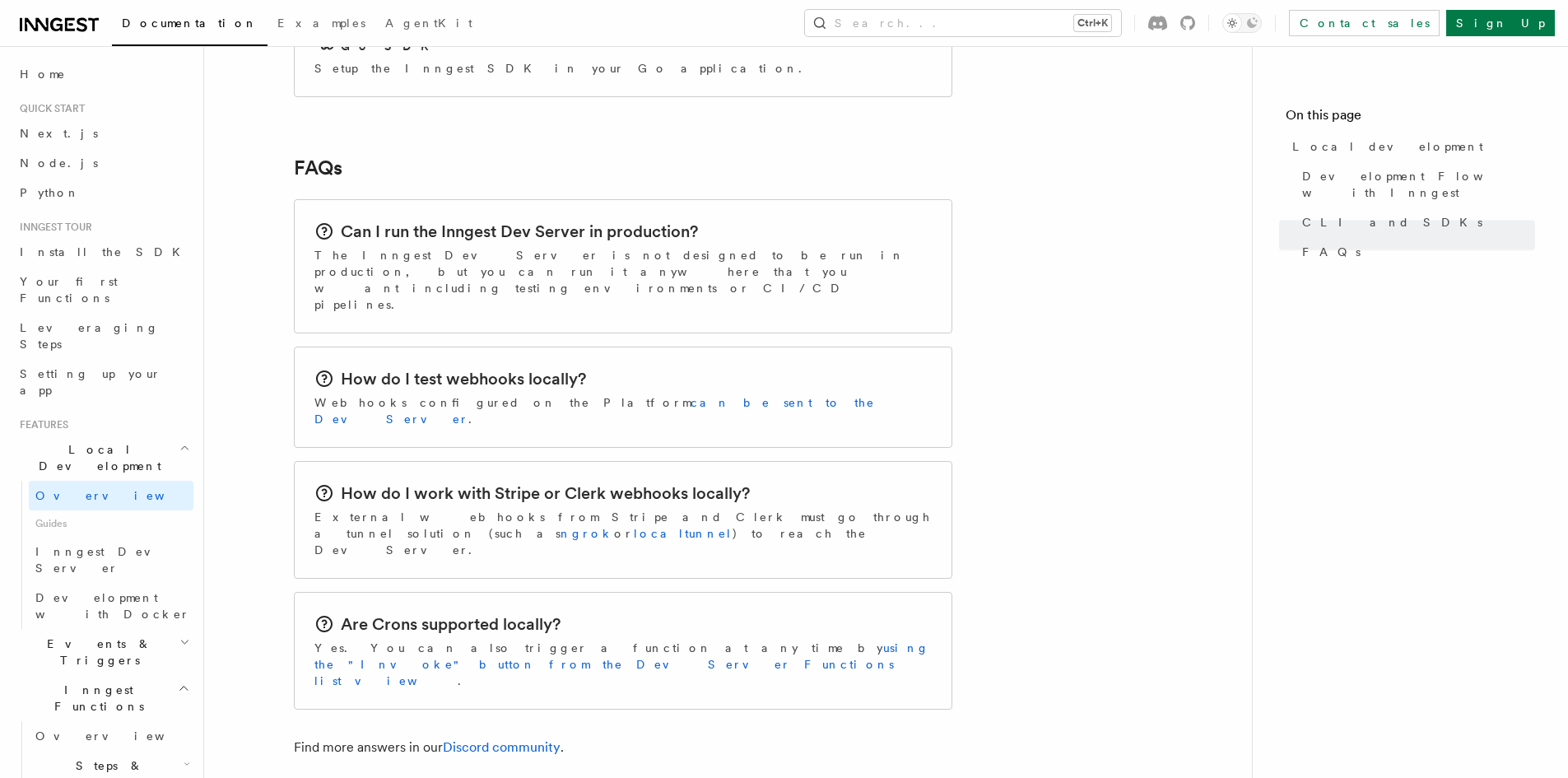
scroll to position [2600, 0]
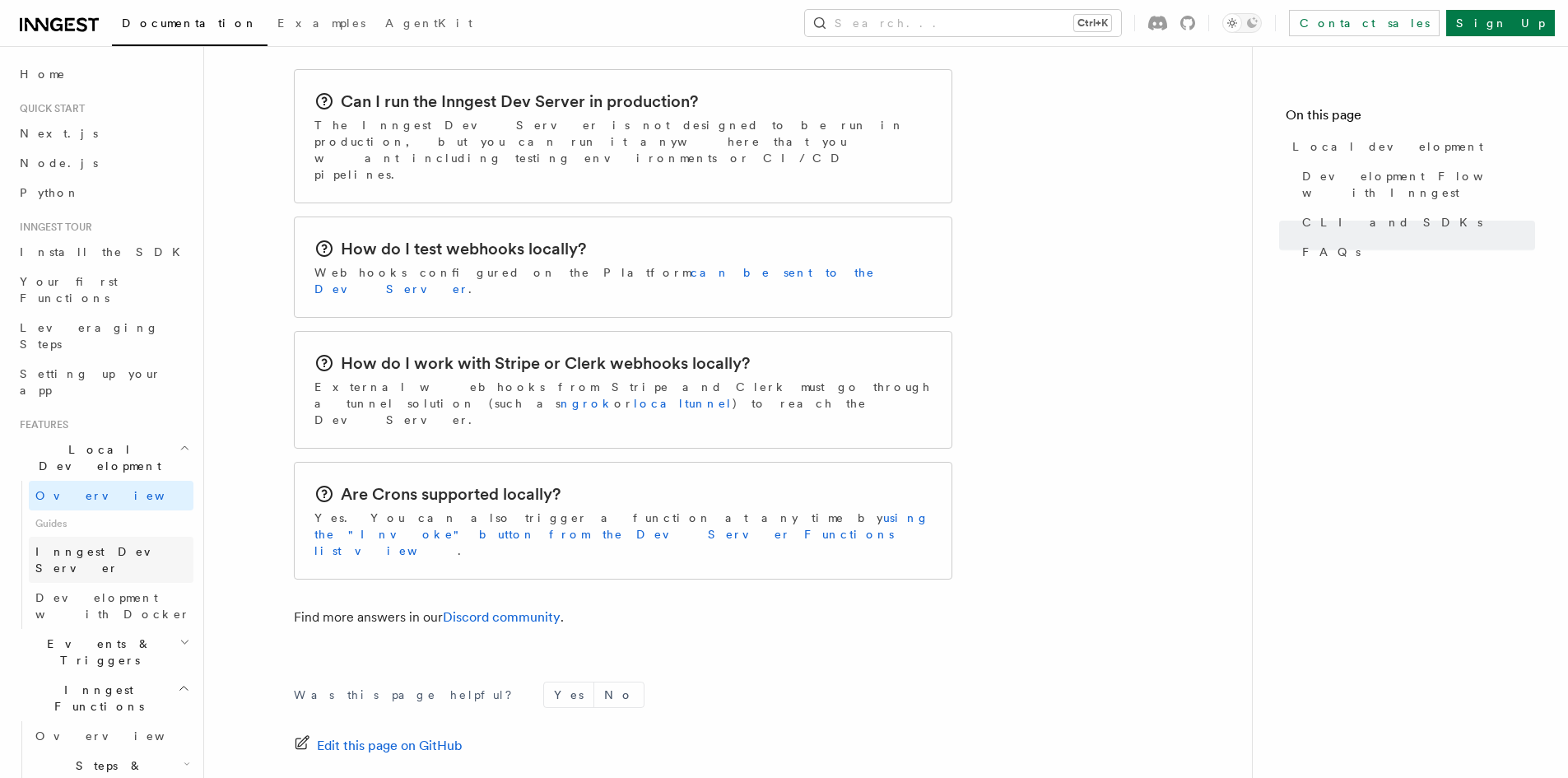
click at [100, 545] on span "Inngest Dev Server" at bounding box center [106, 559] width 141 height 29
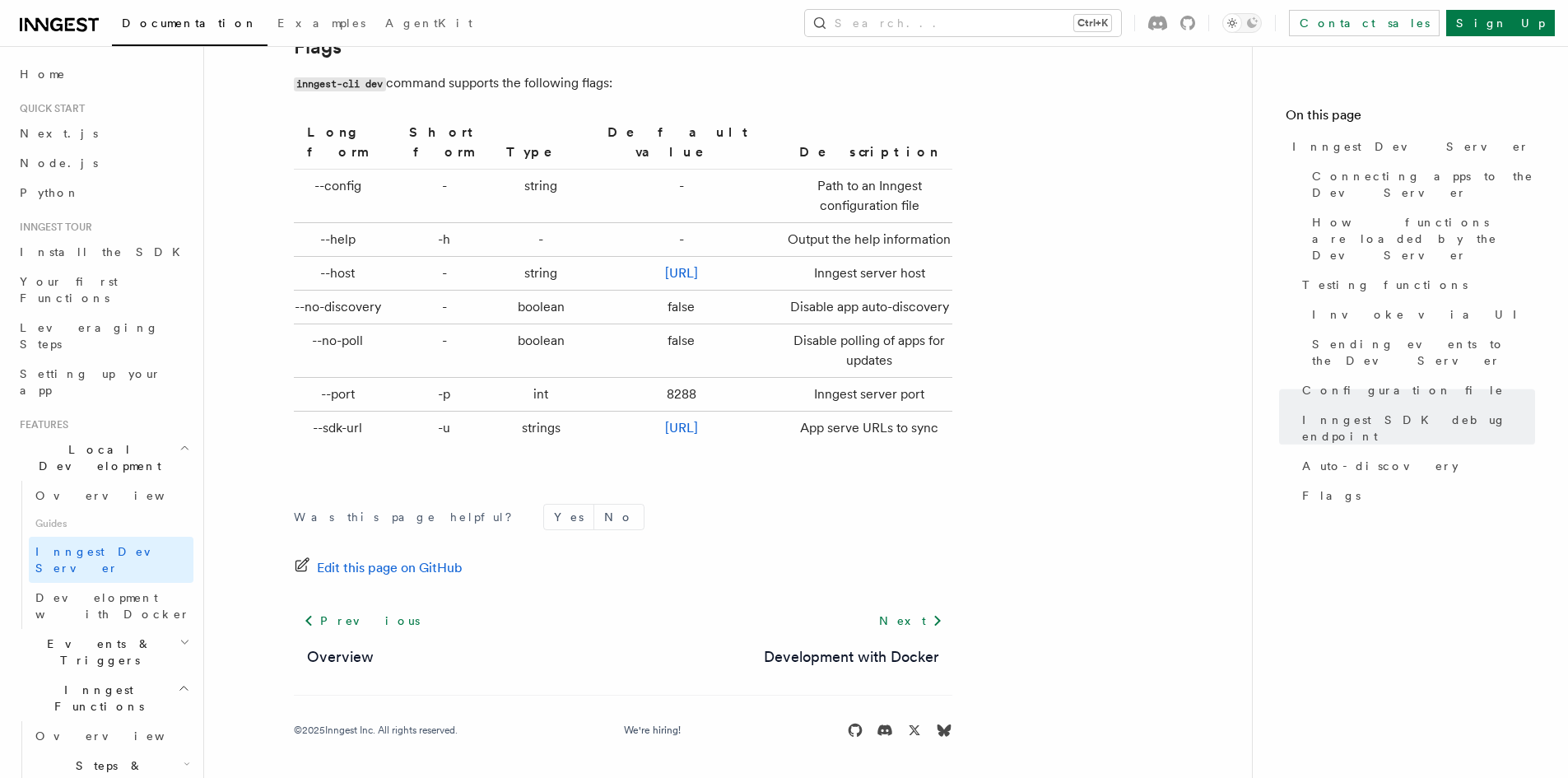
scroll to position [5459, 0]
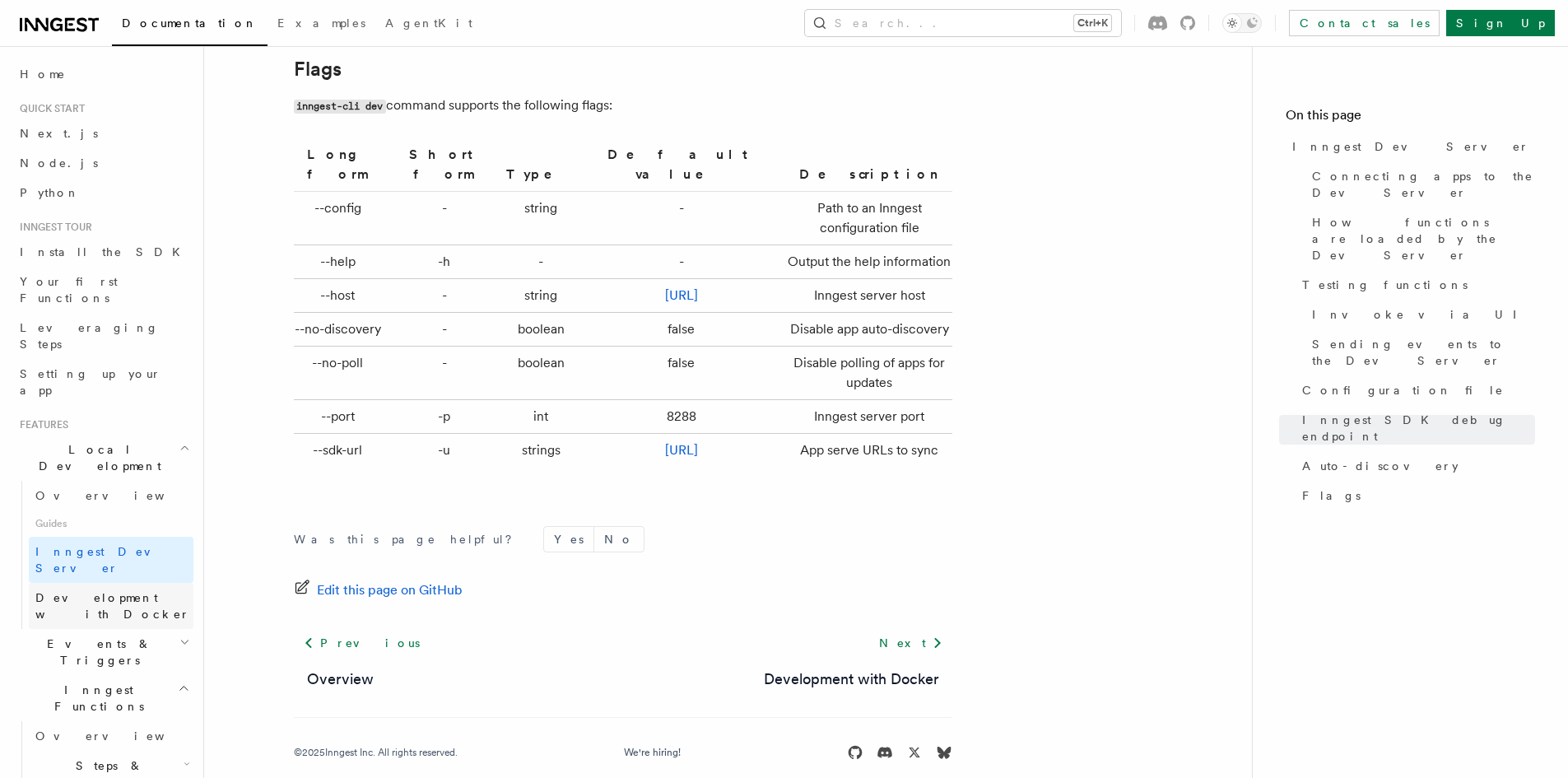
click at [133, 591] on span "Development with Docker" at bounding box center [113, 606] width 154 height 29
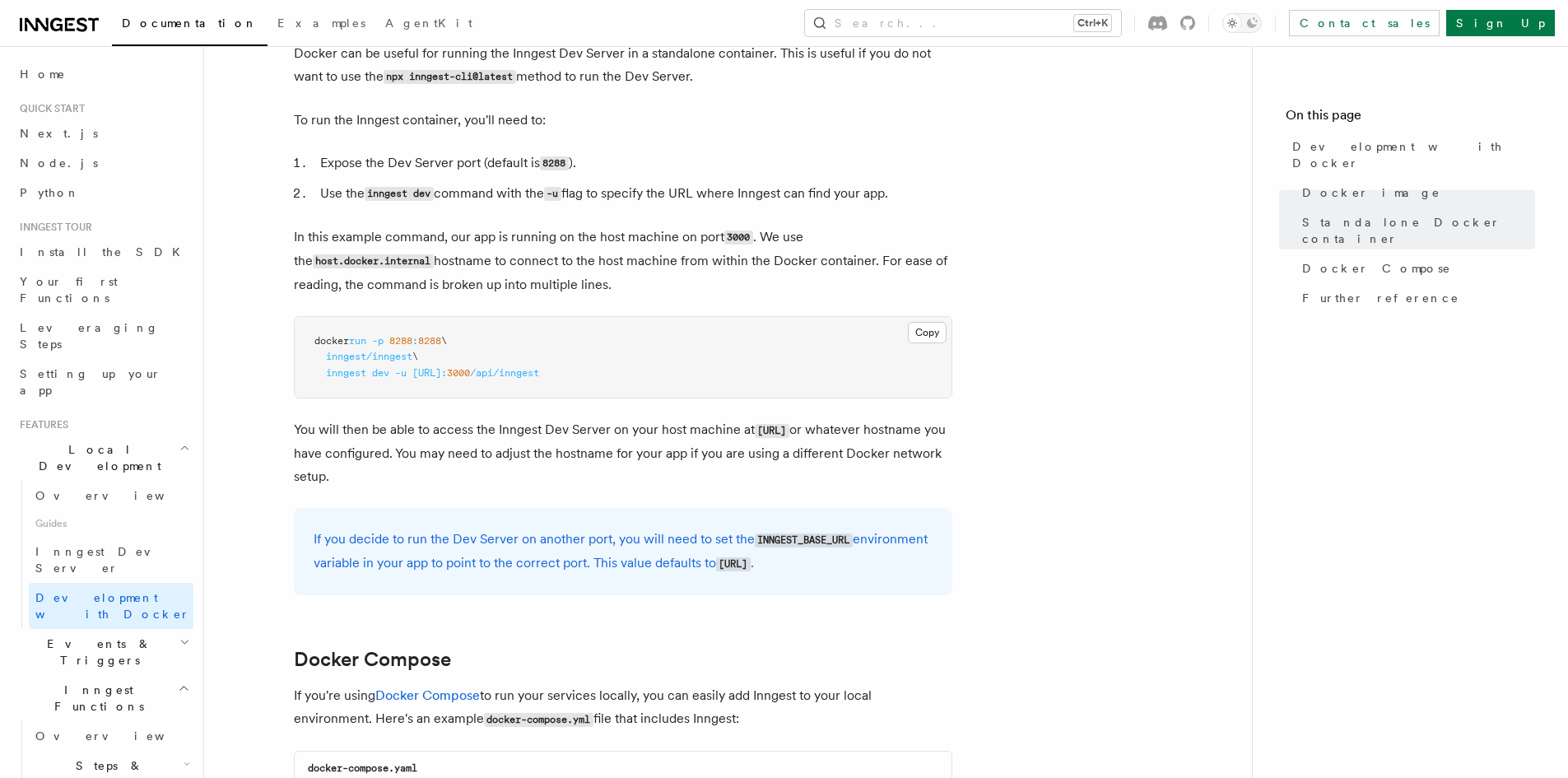
scroll to position [164, 0]
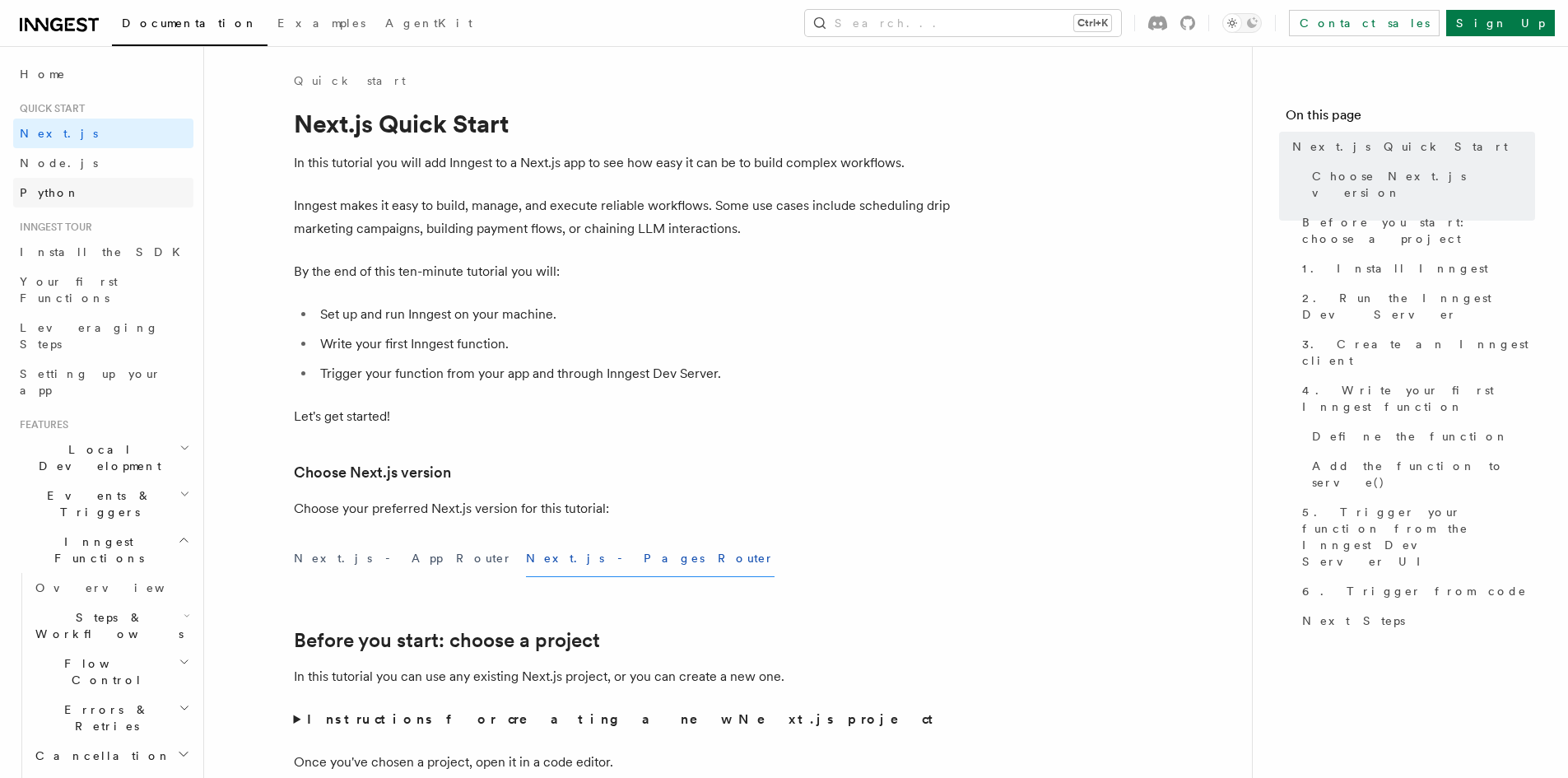
click at [57, 187] on link "Python" at bounding box center [104, 192] width 180 height 29
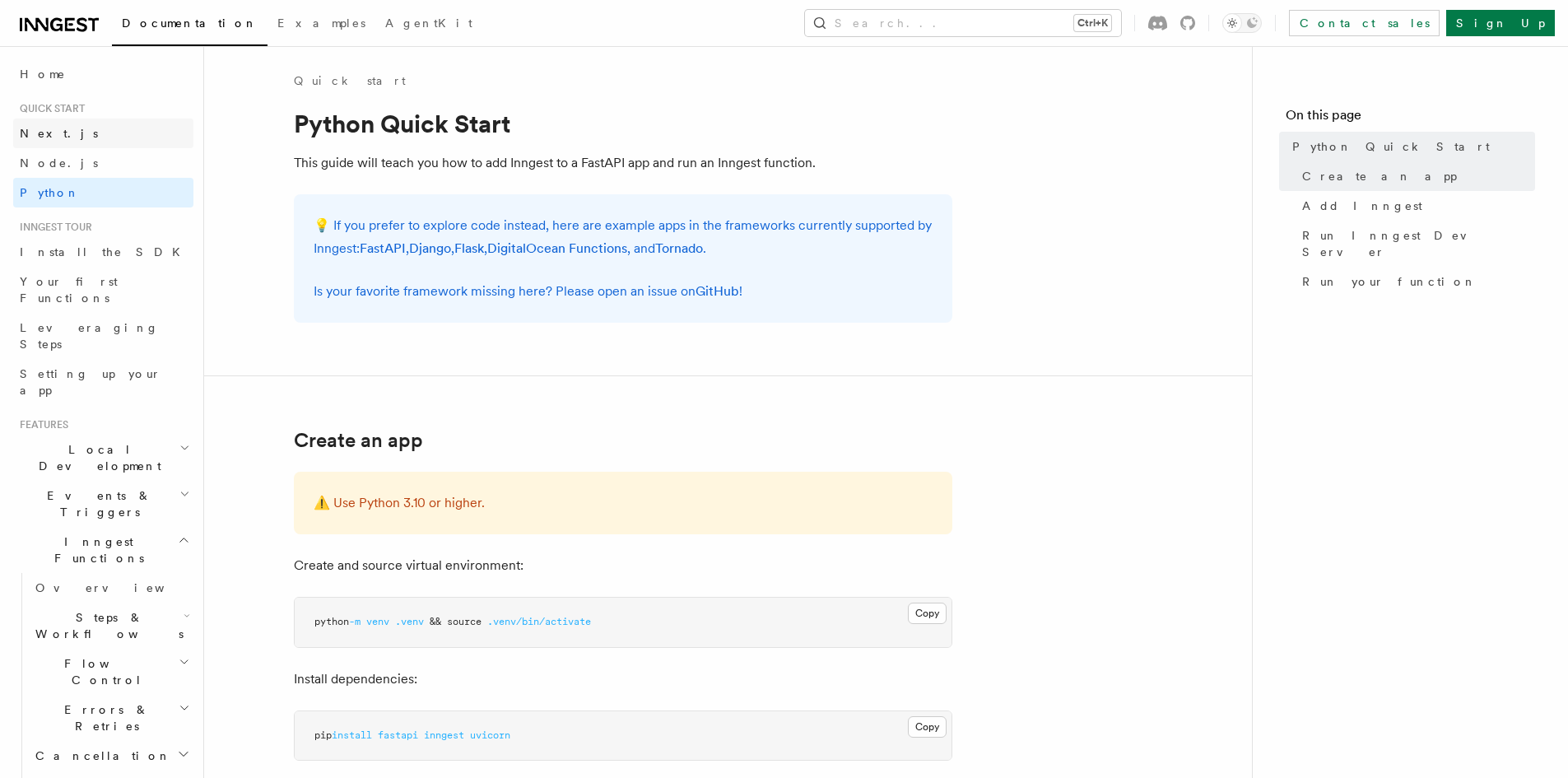
click at [42, 128] on span "Next.js" at bounding box center [59, 133] width 79 height 13
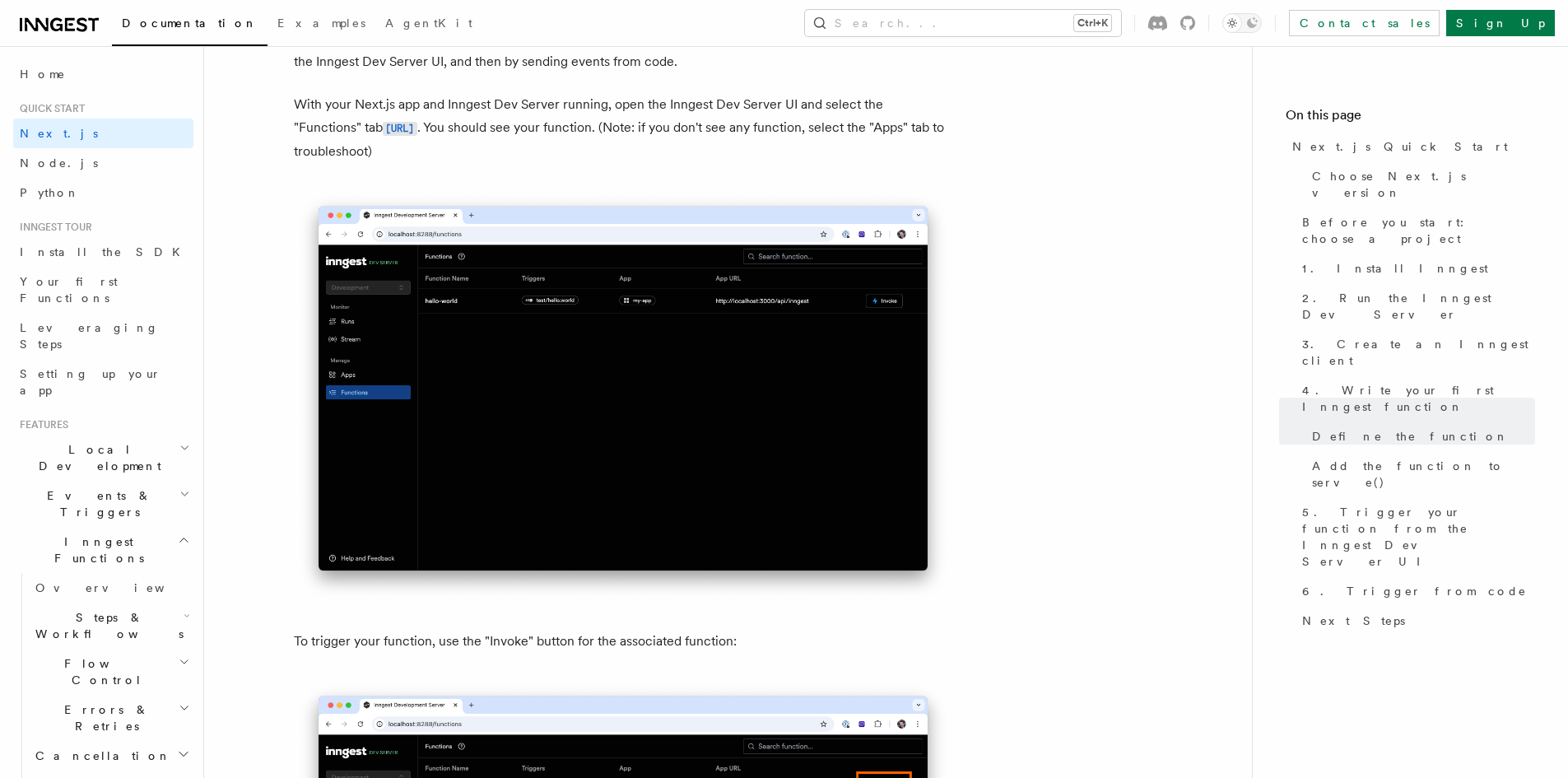
scroll to position [3787, 0]
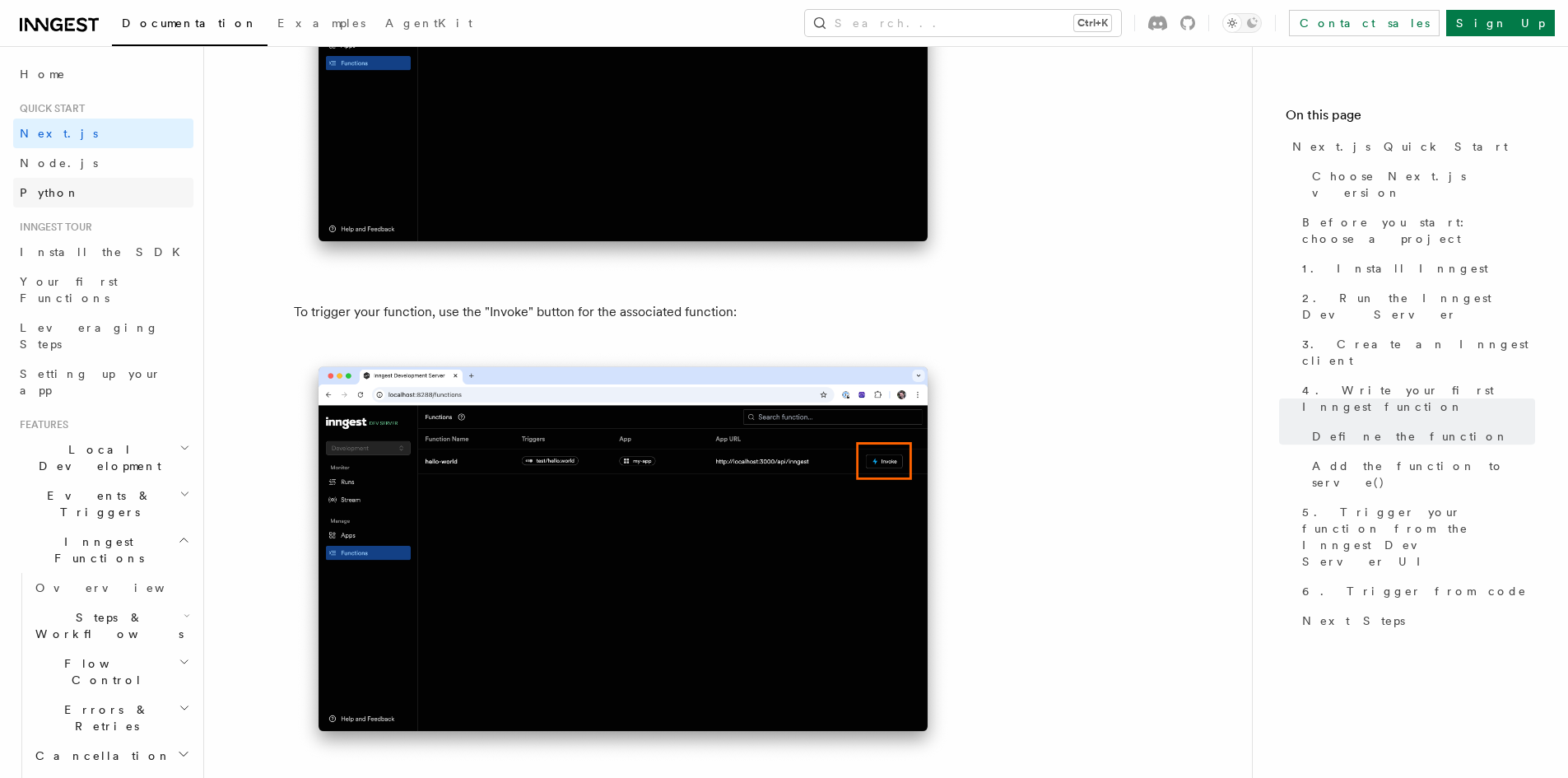
click at [101, 197] on link "Python" at bounding box center [104, 192] width 180 height 29
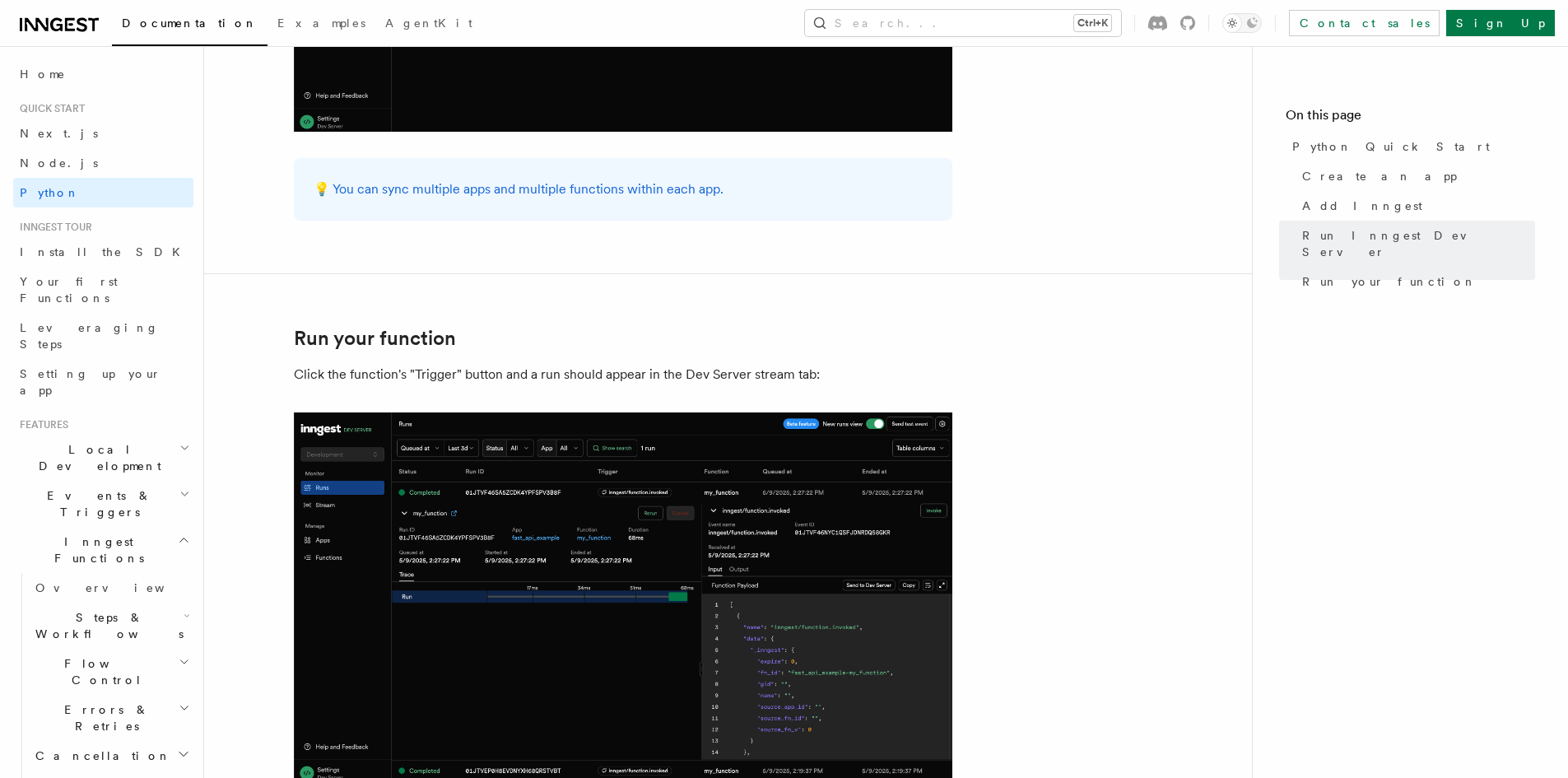
scroll to position [3129, 0]
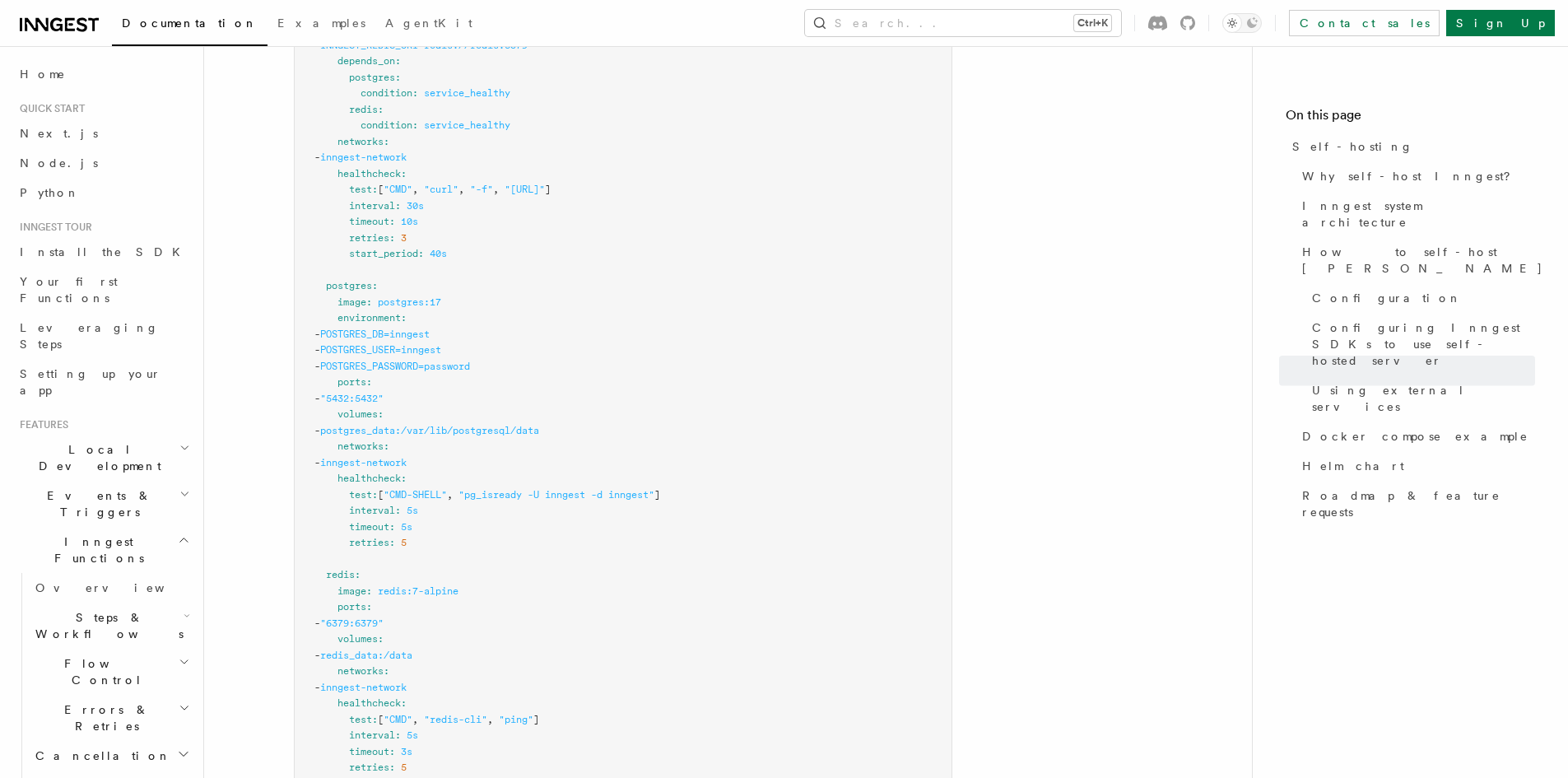
scroll to position [5023, 0]
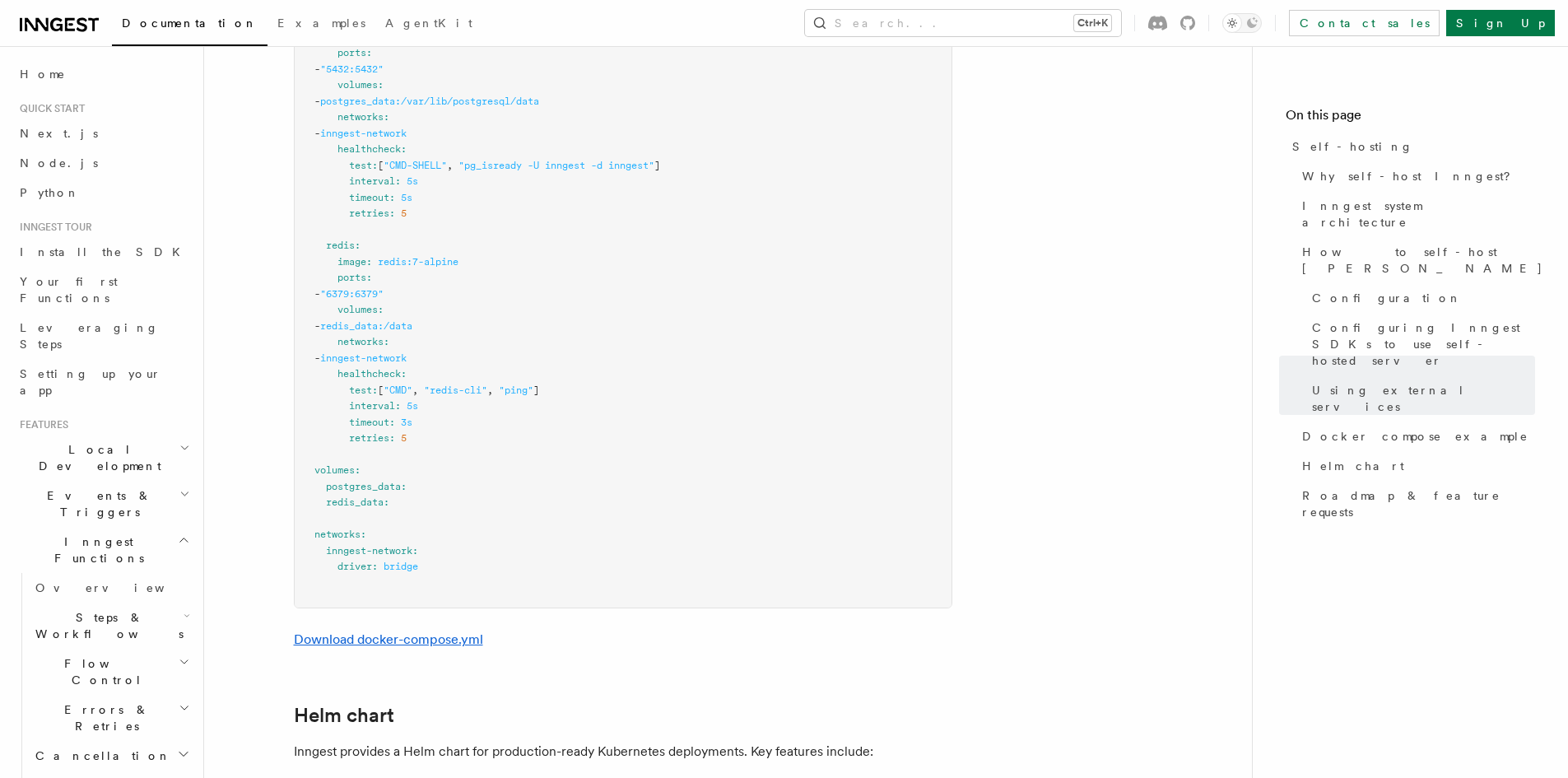
click at [465, 632] on link "Download docker-compose.yml" at bounding box center [388, 640] width 189 height 16
